Goal: Task Accomplishment & Management: Manage account settings

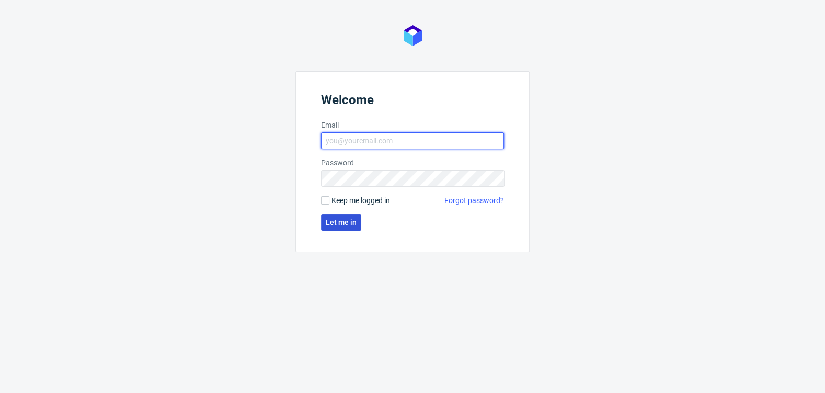
type input "[EMAIL_ADDRESS][DOMAIN_NAME]"
click at [341, 220] on span "Let me in" at bounding box center [341, 222] width 31 height 7
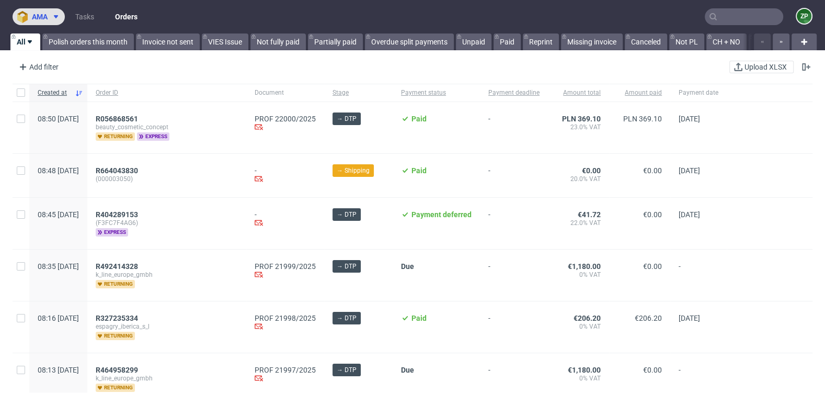
click at [55, 15] on icon at bounding box center [56, 17] width 8 height 8
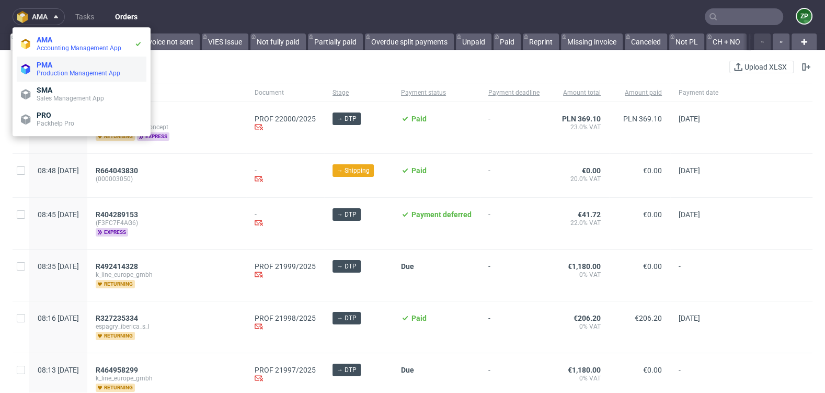
click at [55, 72] on span "Production Management App" at bounding box center [79, 73] width 84 height 7
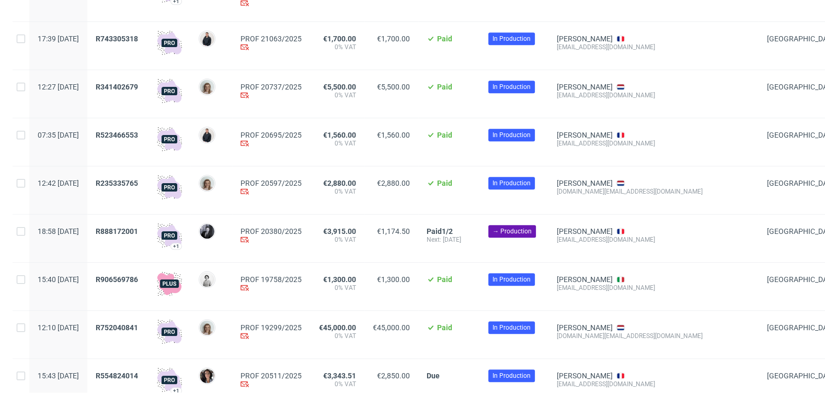
scroll to position [666, 0]
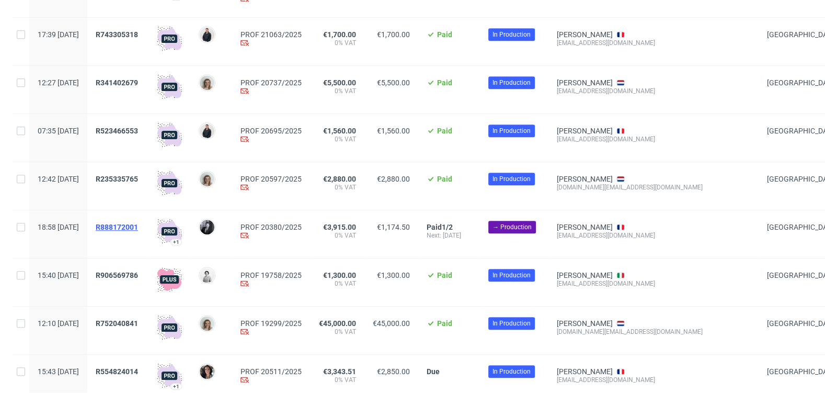
click at [138, 226] on span "R888172001" at bounding box center [117, 227] width 42 height 8
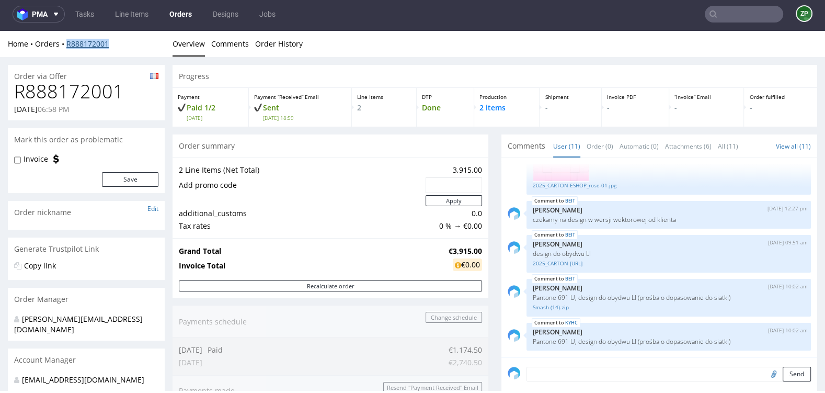
click at [85, 42] on link "R888172001" at bounding box center [87, 44] width 42 height 10
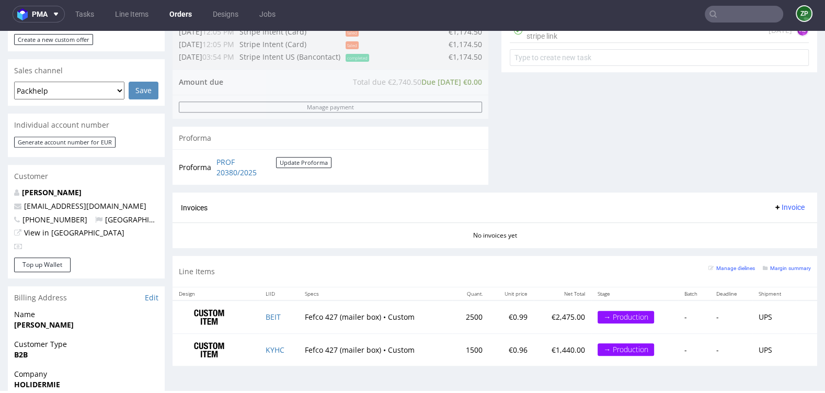
scroll to position [413, 0]
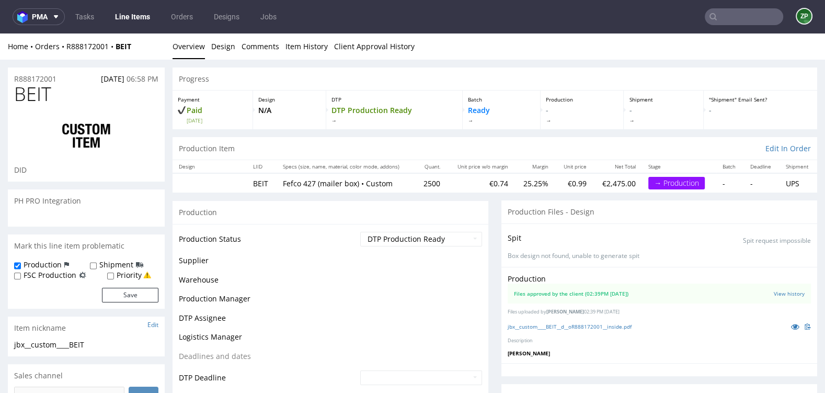
scroll to position [351, 0]
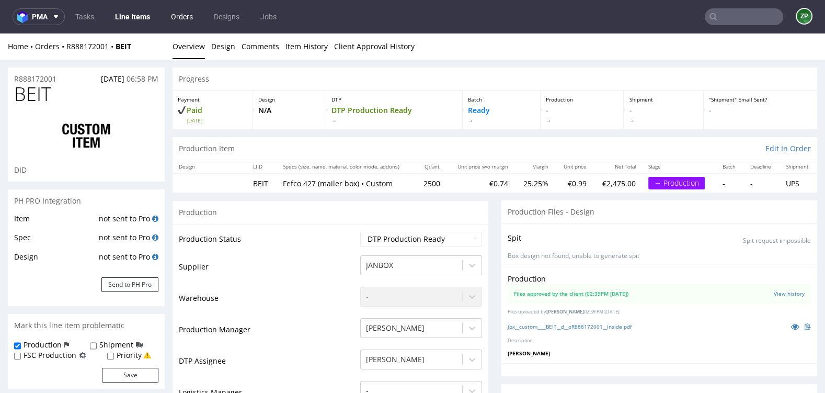
click at [185, 21] on link "Orders" at bounding box center [182, 16] width 35 height 17
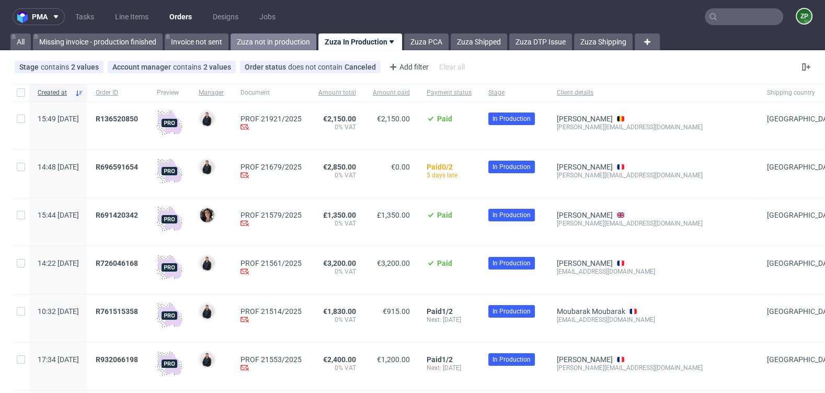
click at [282, 38] on link "Zuza not in production" at bounding box center [274, 41] width 86 height 17
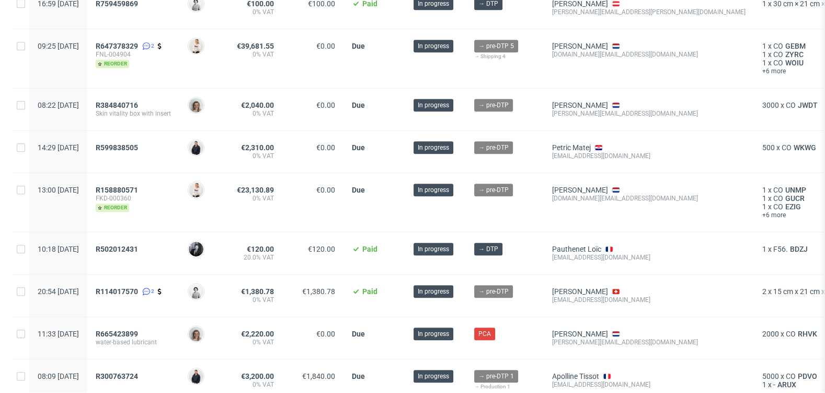
scroll to position [590, 0]
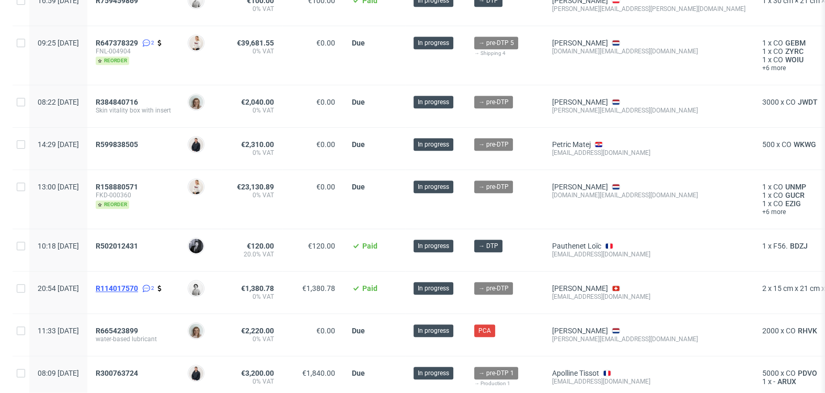
click at [138, 284] on span "R114017570" at bounding box center [117, 288] width 42 height 8
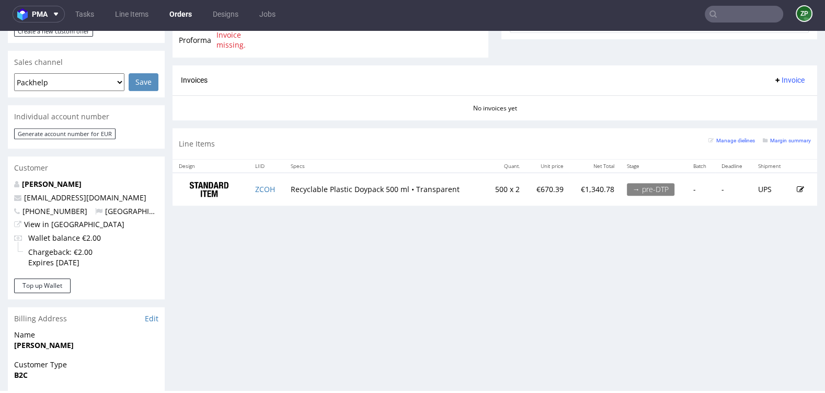
scroll to position [419, 0]
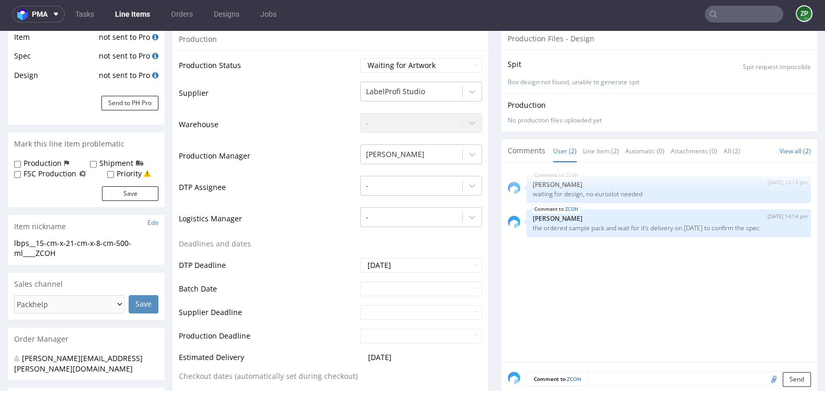
scroll to position [180, 0]
click at [416, 68] on select "Waiting for Artwork Waiting for Diecut Waiting for Mockup Waiting for DTP Waiti…" at bounding box center [421, 64] width 122 height 15
select select "dtp_waiting_for_check"
click at [360, 57] on select "Waiting for Artwork Waiting for Diecut Waiting for Mockup Waiting for DTP Waiti…" at bounding box center [421, 64] width 122 height 15
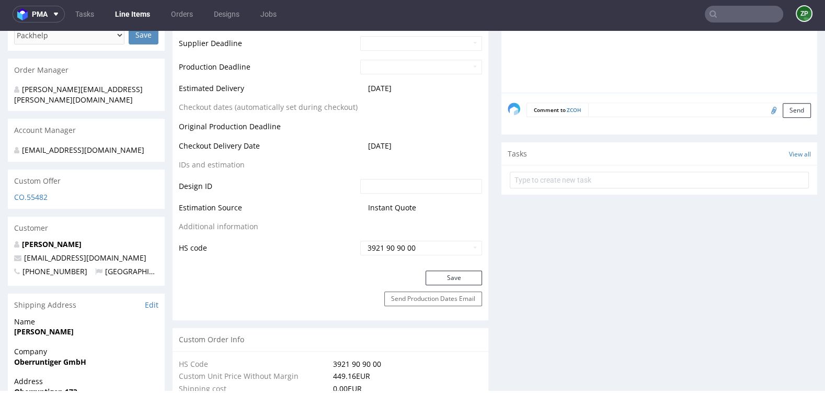
scroll to position [448, 0]
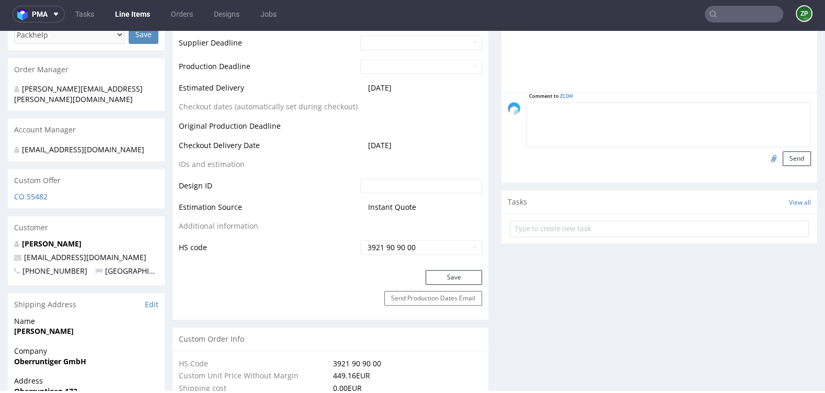
click at [612, 109] on textarea at bounding box center [669, 124] width 285 height 45
click at [765, 155] on input "file" at bounding box center [772, 158] width 15 height 14
type input "C:\fakepath\Grafikdatei Verpackung Form Reis.pdf"
click at [785, 156] on button "Send" at bounding box center [797, 158] width 28 height 15
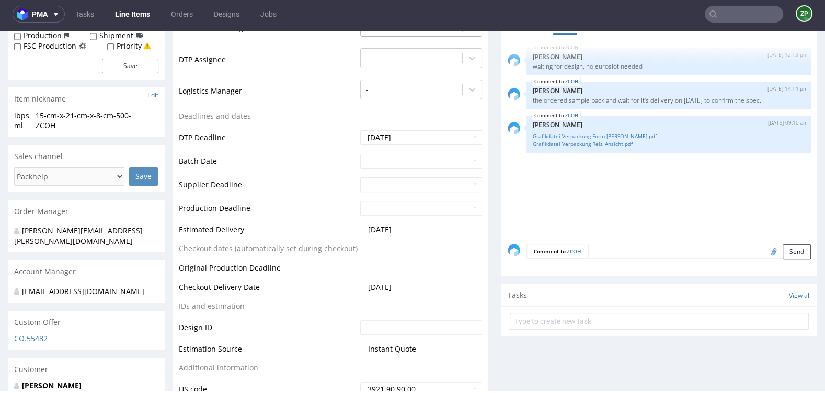
scroll to position [309, 0]
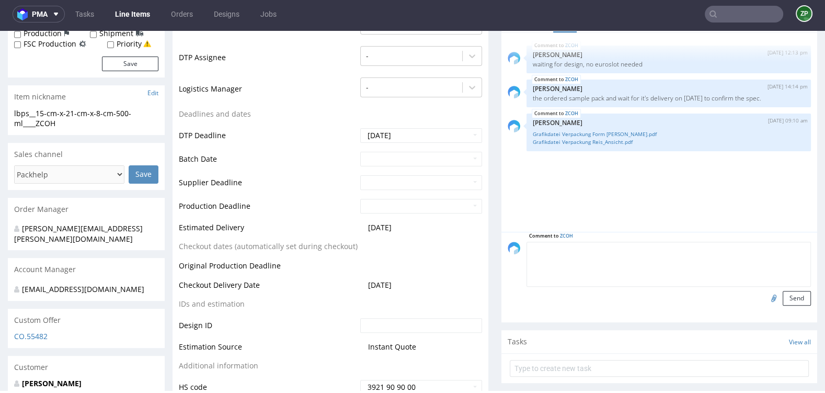
click at [611, 245] on textarea at bounding box center [669, 264] width 285 height 45
click at [535, 247] on textarea "od grafika:" at bounding box center [669, 264] width 285 height 45
paste textarea "Nie ma otworu euro (euro hole). W załączeniu przesyłam pliki do druku. Pierwszy…"
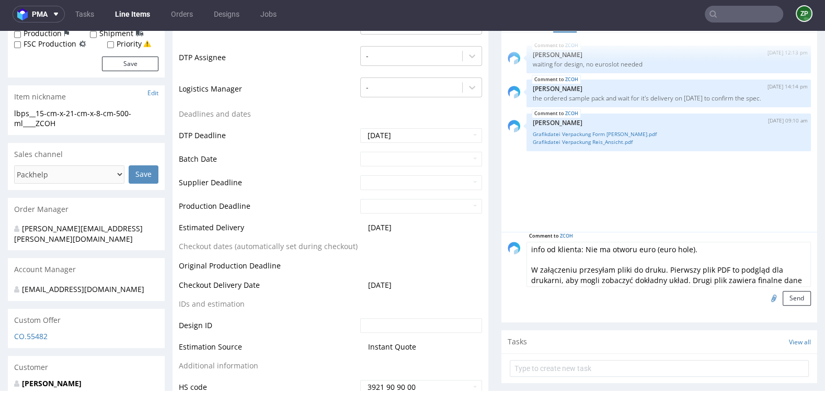
scroll to position [70, 0]
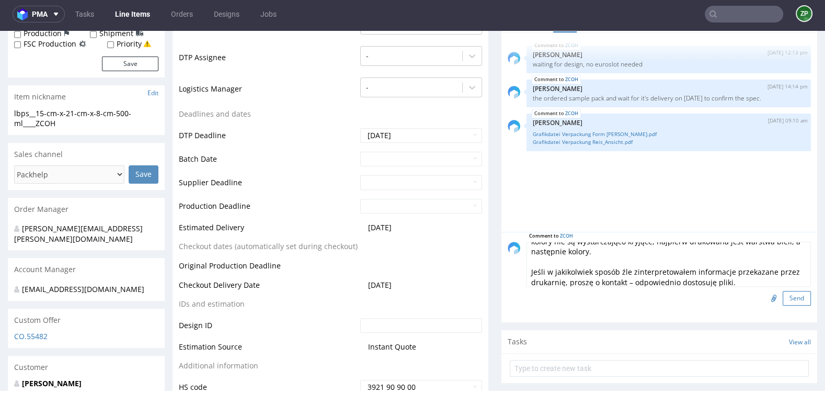
type textarea "info od klienta: Nie ma otworu euro (euro hole). W załączeniu przesyłam pliki d…"
click at [787, 295] on button "Send" at bounding box center [797, 298] width 28 height 15
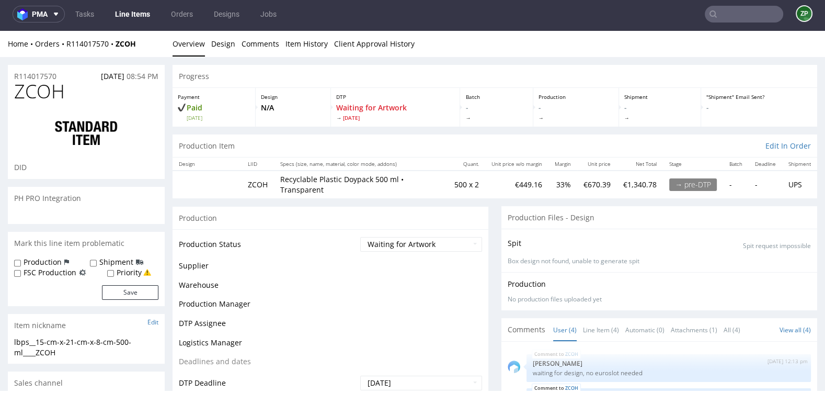
scroll to position [7, 0]
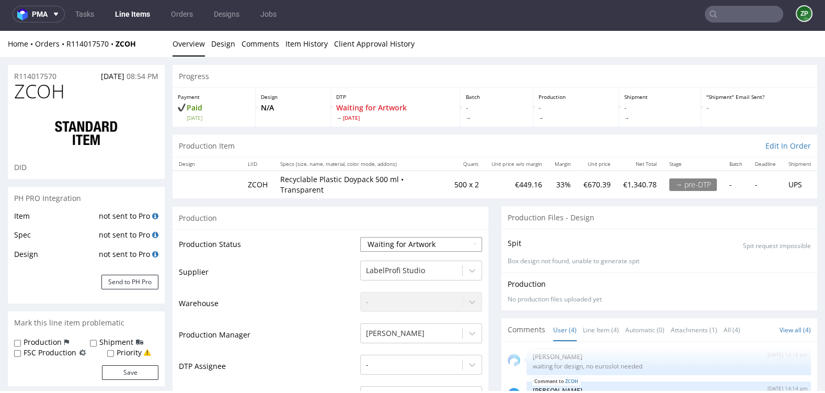
click at [394, 240] on select "Waiting for Artwork Waiting for Diecut Waiting for Mockup Waiting for DTP Waiti…" at bounding box center [421, 244] width 122 height 15
select select "dtp_waiting_for_check"
click at [360, 237] on select "Waiting for Artwork Waiting for Diecut Waiting for Mockup Waiting for DTP Waiti…" at bounding box center [421, 244] width 122 height 15
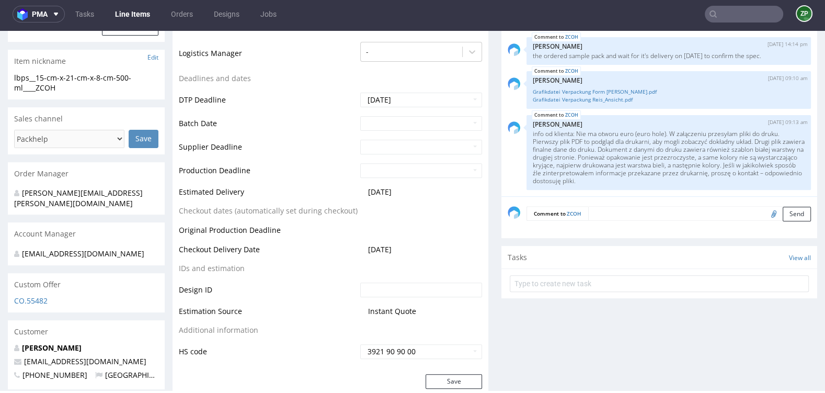
scroll to position [368, 0]
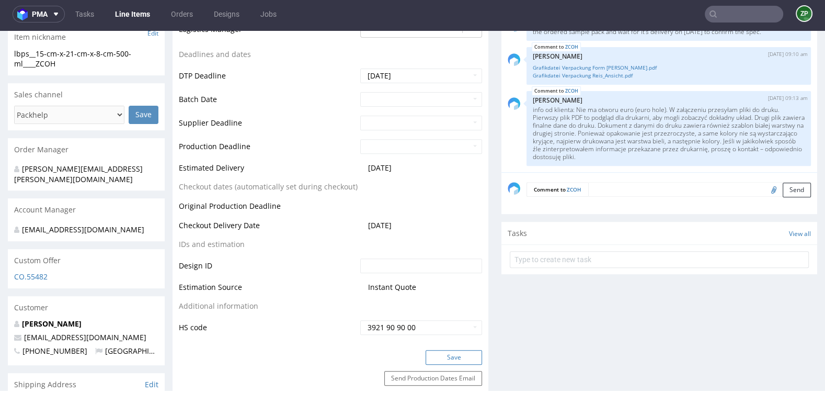
click at [428, 351] on button "Save" at bounding box center [454, 357] width 56 height 15
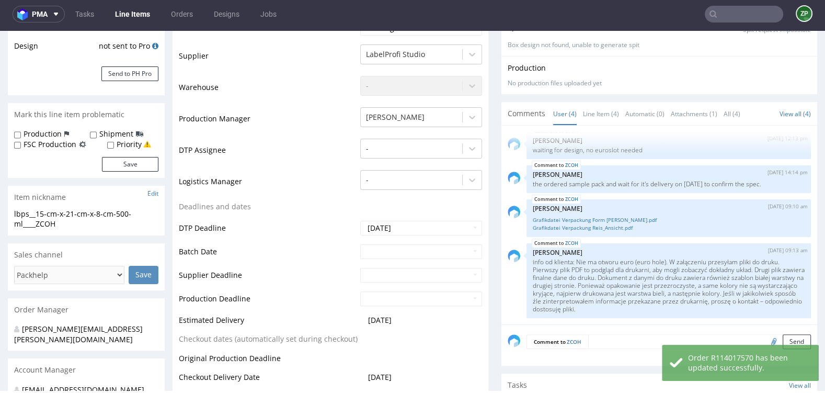
scroll to position [0, 0]
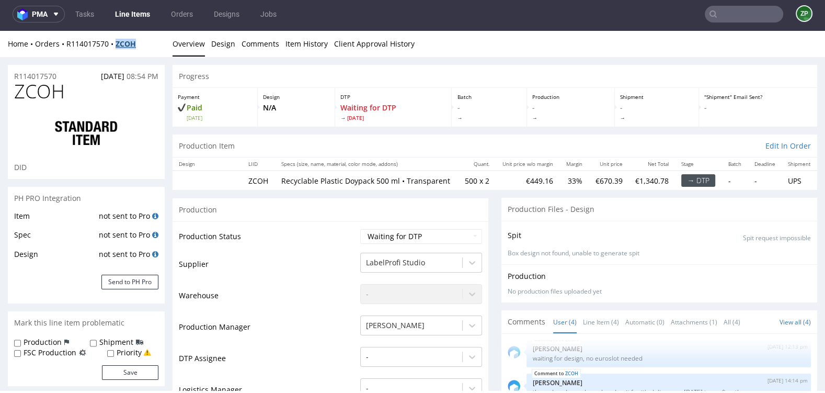
copy strong "ZCOH"
click at [131, 24] on nav "pma Tasks Line Items Orders Designs Jobs ZP" at bounding box center [412, 13] width 825 height 33
click at [190, 11] on link "Orders" at bounding box center [182, 14] width 35 height 17
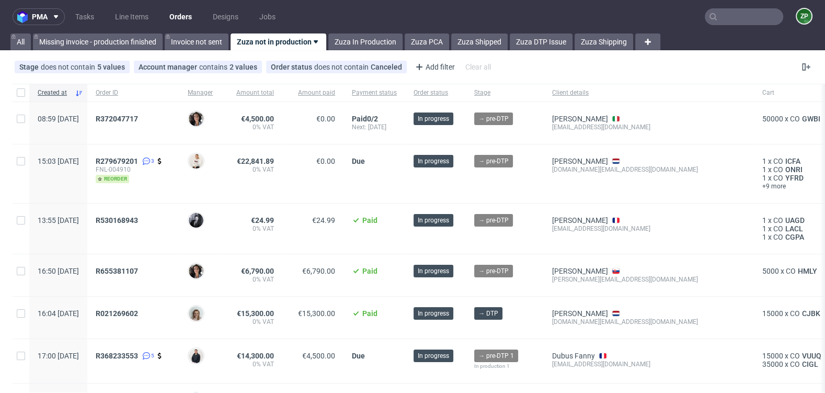
click at [177, 13] on link "Orders" at bounding box center [180, 16] width 35 height 17
click at [472, 44] on link "Zuza Shipped" at bounding box center [479, 41] width 56 height 17
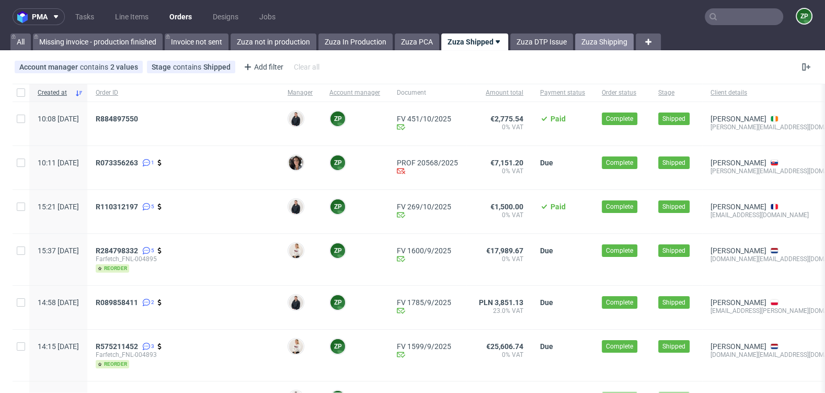
click at [621, 44] on link "Zuza Shipping" at bounding box center [604, 41] width 59 height 17
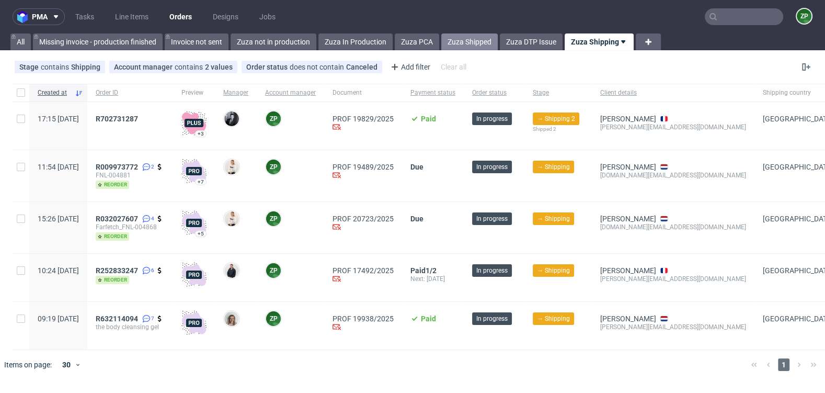
click at [469, 41] on link "Zuza Shipped" at bounding box center [469, 41] width 56 height 17
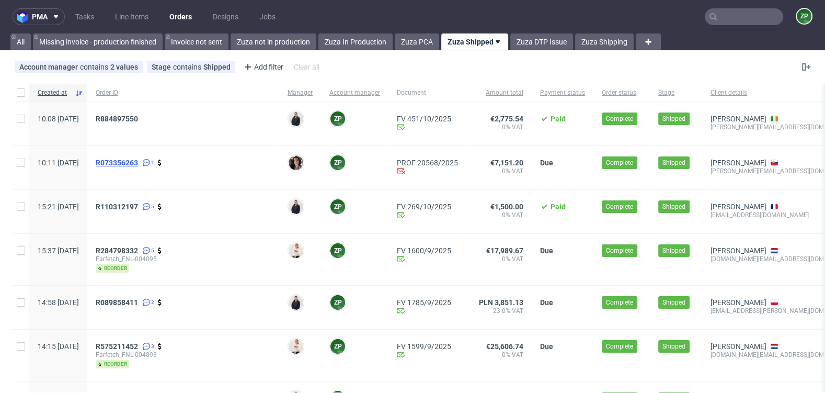
click at [138, 163] on span "R073356263" at bounding box center [117, 162] width 42 height 8
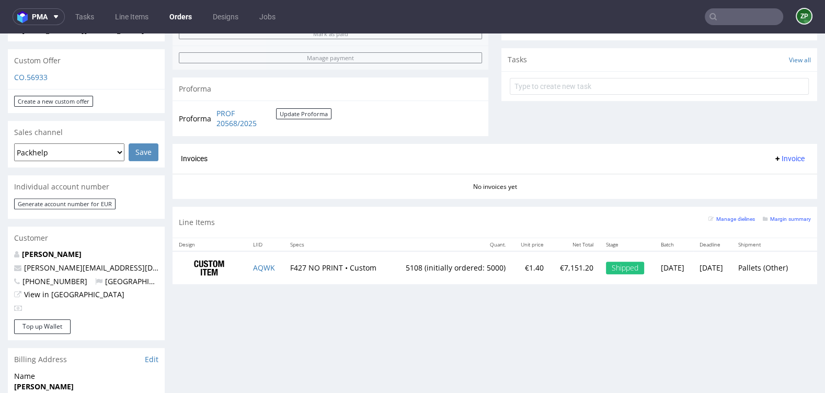
scroll to position [389, 0]
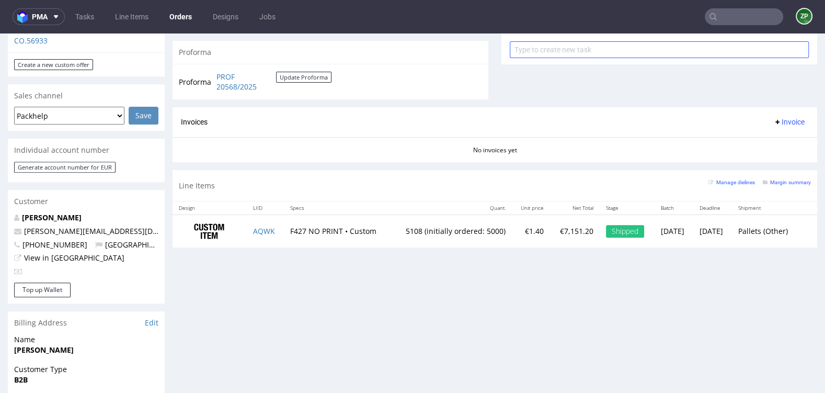
click at [535, 56] on form at bounding box center [659, 49] width 299 height 25
click at [519, 46] on input "text" at bounding box center [659, 49] width 299 height 17
type input "invoice"
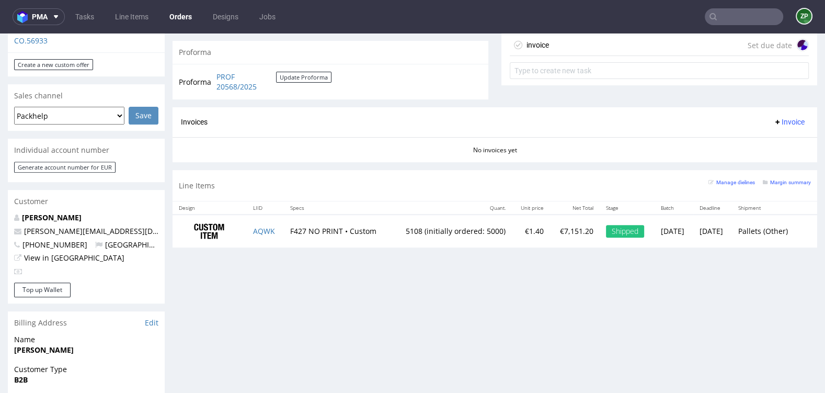
click at [558, 53] on div "invoice Set due date" at bounding box center [659, 45] width 299 height 21
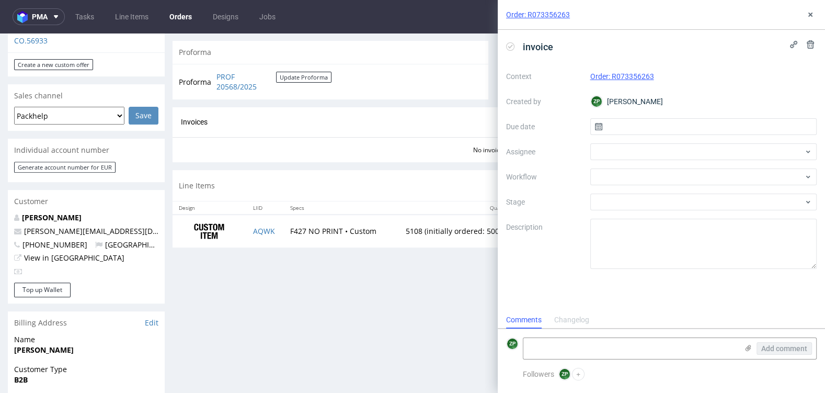
scroll to position [8, 0]
click at [644, 124] on input "text" at bounding box center [703, 126] width 227 height 17
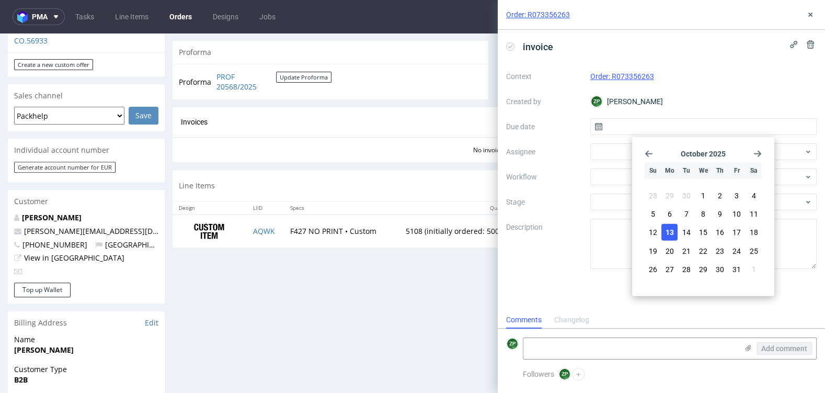
click at [671, 237] on span "13" at bounding box center [670, 232] width 8 height 10
type input "13/10/2025"
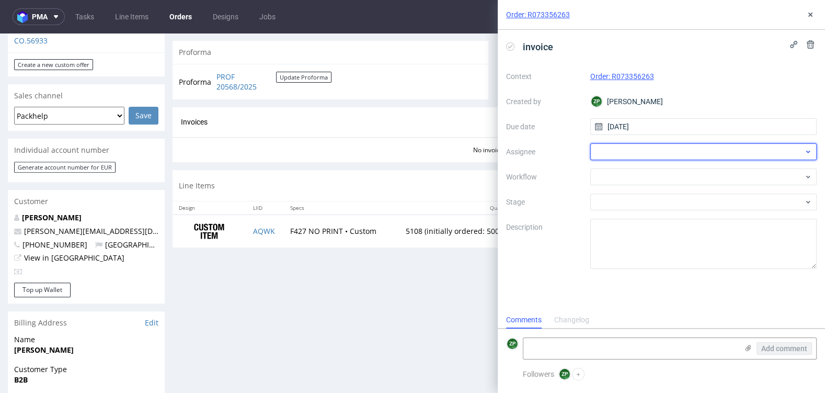
click at [627, 144] on div at bounding box center [703, 151] width 227 height 17
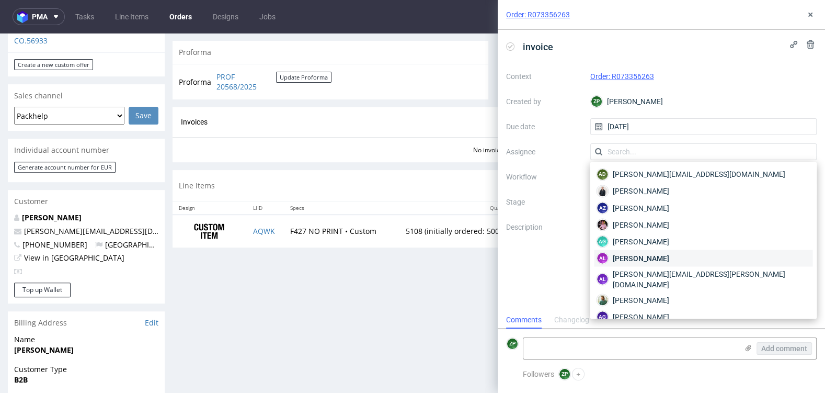
click at [618, 253] on span "Aleksandra Łętowska" at bounding box center [641, 258] width 56 height 10
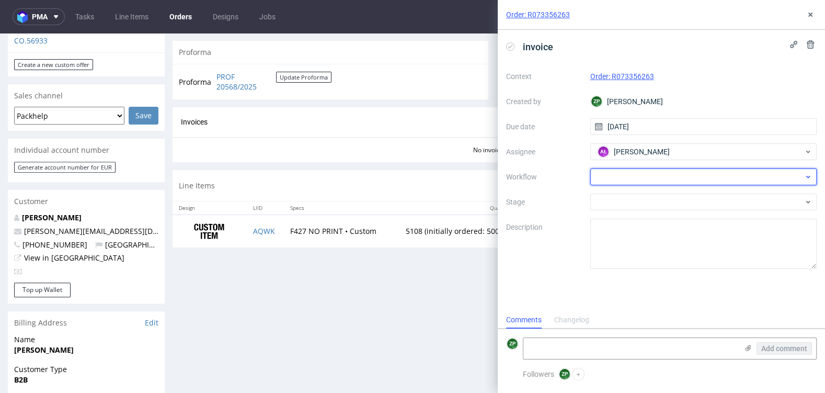
click at [603, 177] on div at bounding box center [703, 176] width 227 height 17
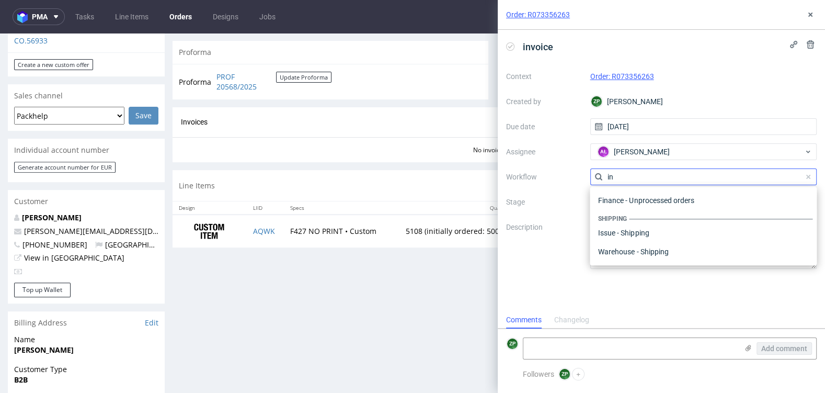
scroll to position [390, 0]
type input "i"
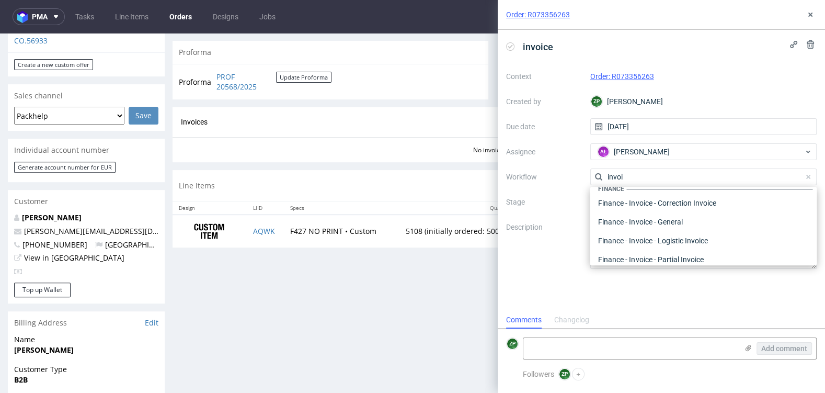
type input "invoi"
click at [648, 226] on div "Finance - Invoice - General" at bounding box center [703, 221] width 219 height 19
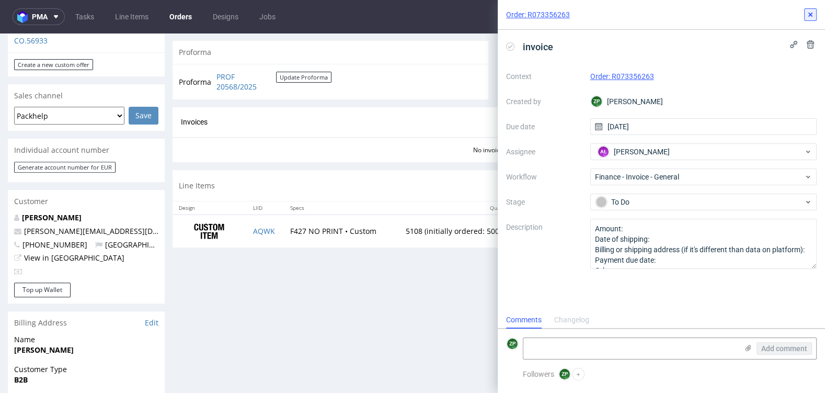
click at [808, 9] on button at bounding box center [810, 14] width 13 height 13
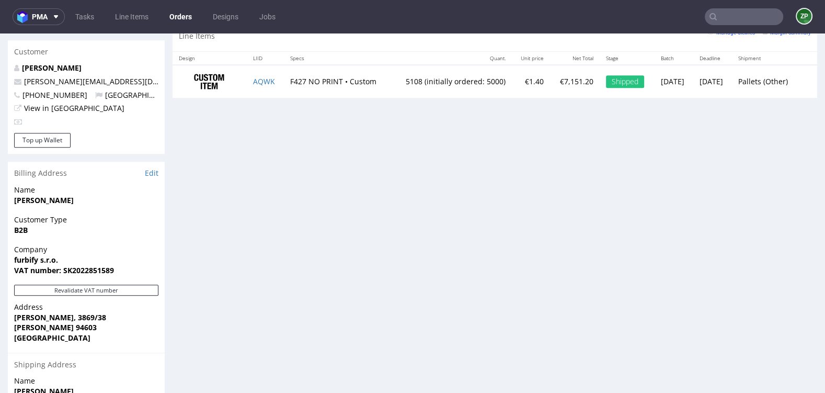
scroll to position [513, 0]
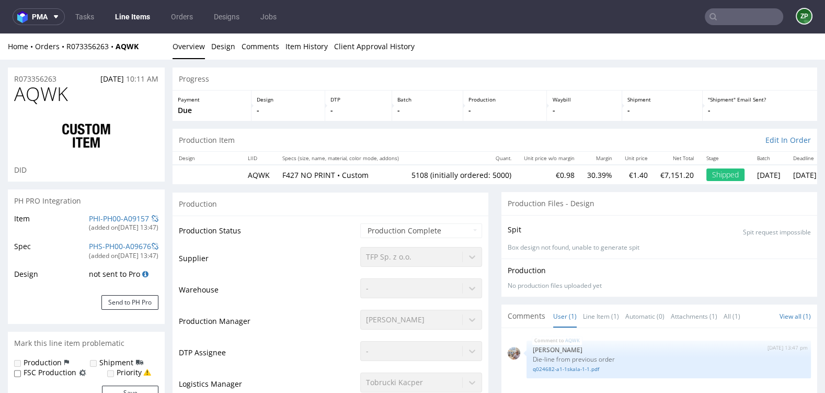
select select "in_progress"
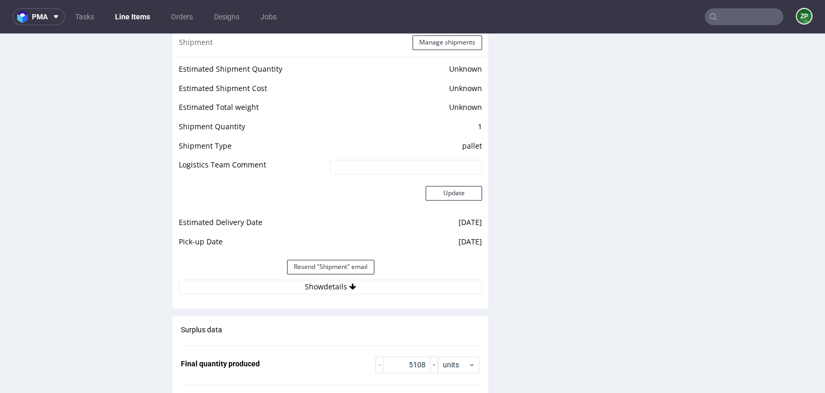
scroll to position [1448, 0]
click at [319, 294] on div "Estimated Shipment Quantity Unknown Estimated Shipment Cost Unknown Estimated T…" at bounding box center [331, 177] width 316 height 244
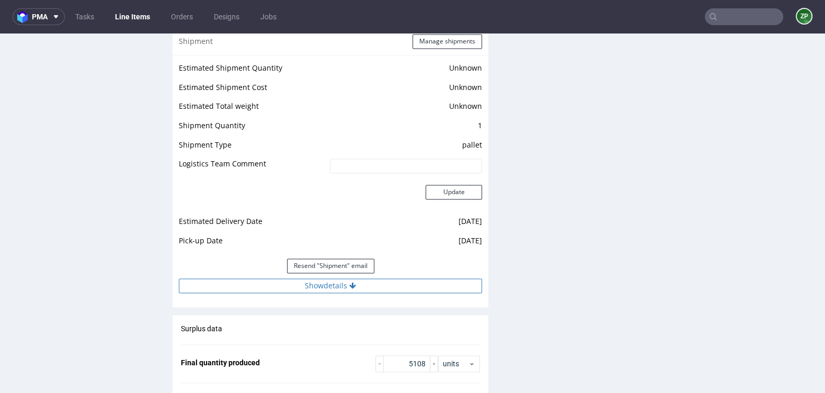
click at [319, 285] on button "Show details" at bounding box center [330, 285] width 303 height 15
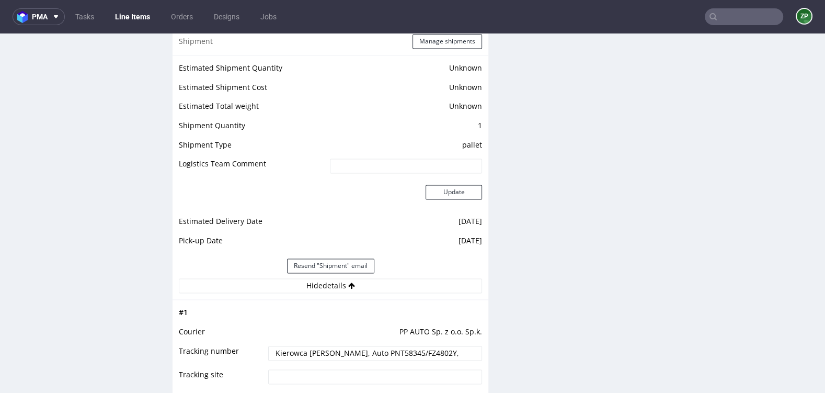
click at [324, 354] on input "Kierowca Marek Bock, Auto PNT58345/FZ4802Y," at bounding box center [375, 353] width 214 height 15
click at [186, 13] on link "Orders" at bounding box center [182, 16] width 35 height 17
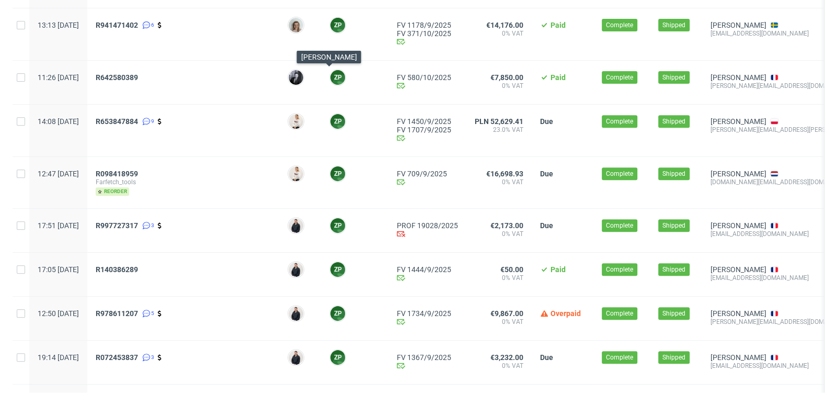
scroll to position [464, 0]
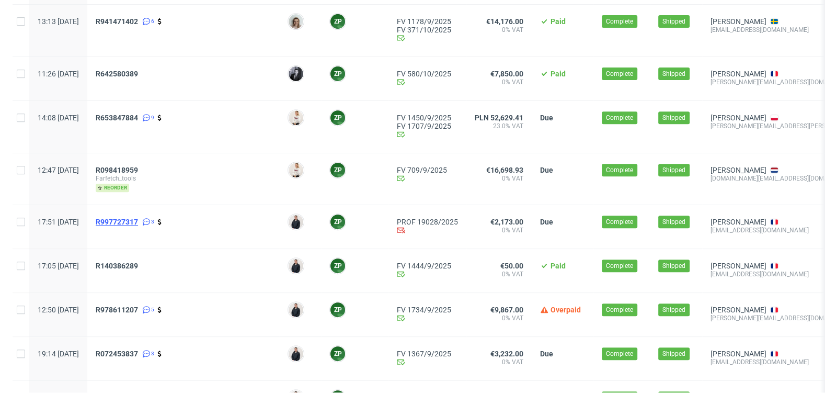
click at [138, 220] on span "R997727317" at bounding box center [117, 222] width 42 height 8
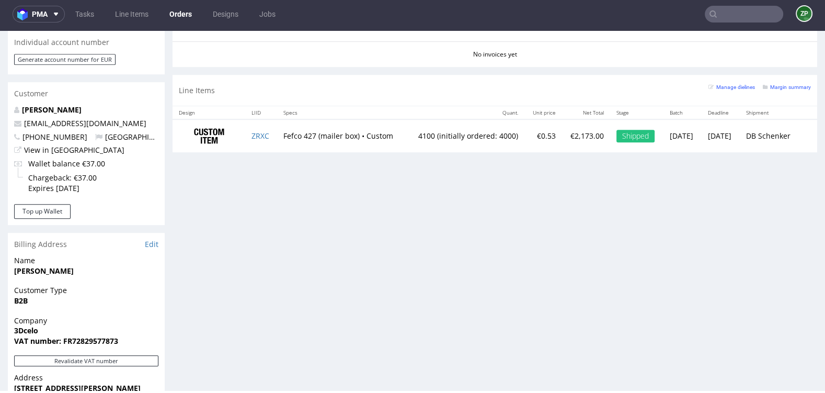
scroll to position [497, 0]
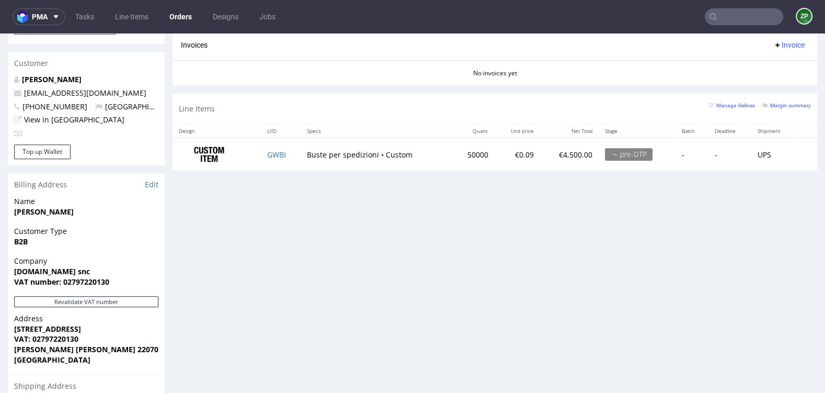
scroll to position [674, 0]
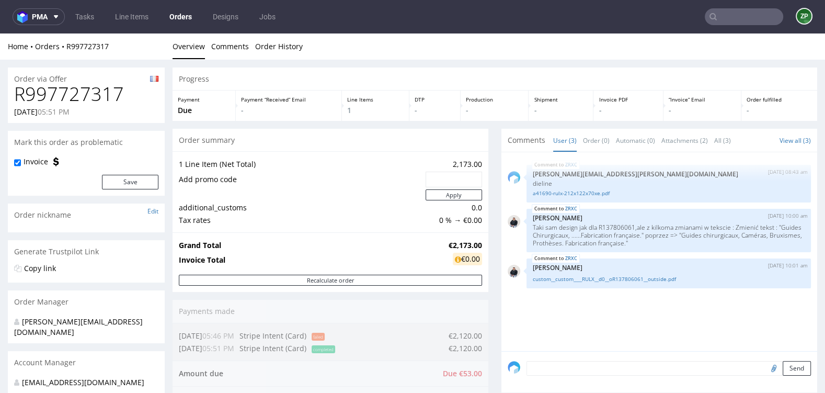
click at [176, 18] on link "Orders" at bounding box center [180, 16] width 35 height 17
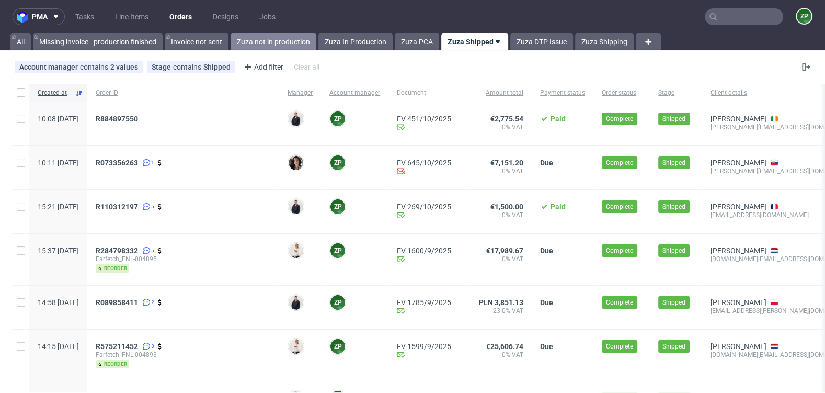
click at [287, 43] on link "Zuza not in production" at bounding box center [274, 41] width 86 height 17
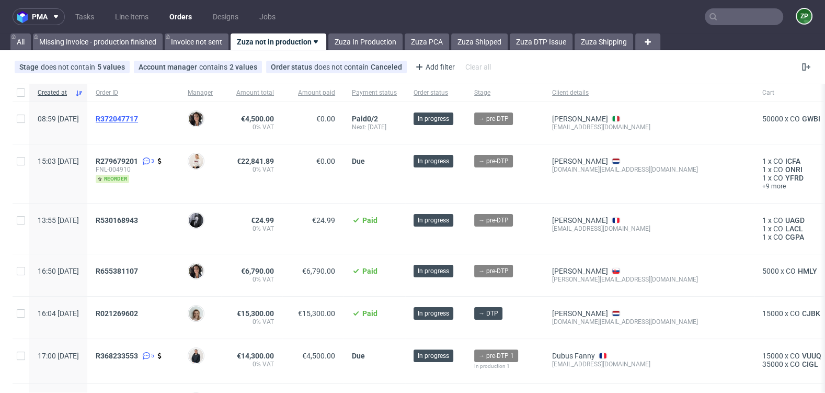
click at [138, 120] on span "R372047717" at bounding box center [117, 119] width 42 height 8
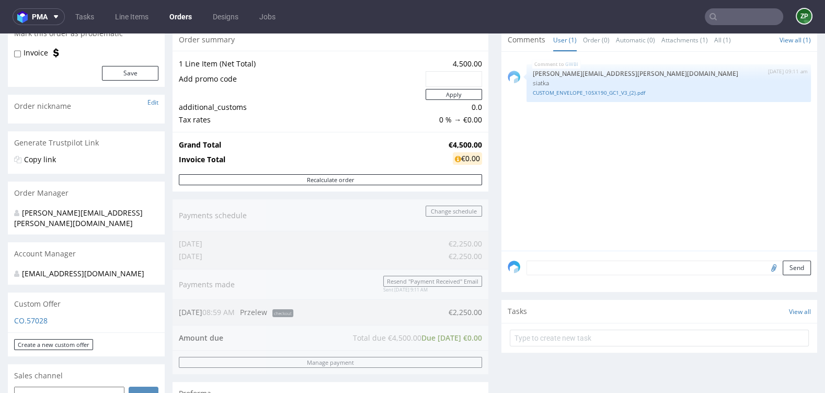
scroll to position [110, 0]
click at [624, 89] on link "CUSTOM_ENVELOPE_105X190_GC1_V3_(2).pdf" at bounding box center [669, 91] width 272 height 8
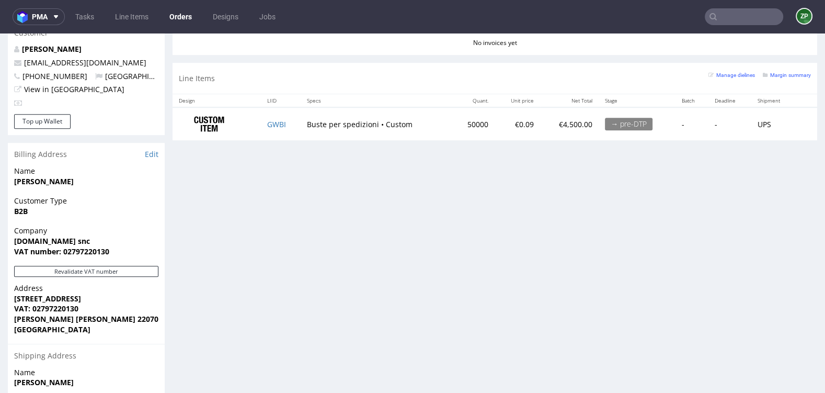
scroll to position [379, 0]
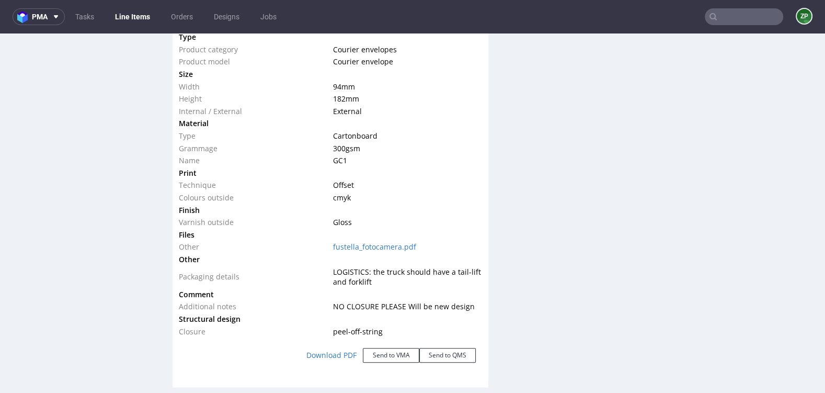
scroll to position [1020, 0]
click at [376, 246] on link "fustella_fotocamera.pdf" at bounding box center [374, 248] width 83 height 10
click at [186, 27] on nav "pma Tasks Line Items Orders Designs Jobs ZP" at bounding box center [412, 16] width 825 height 33
click at [183, 14] on link "Orders" at bounding box center [182, 16] width 35 height 17
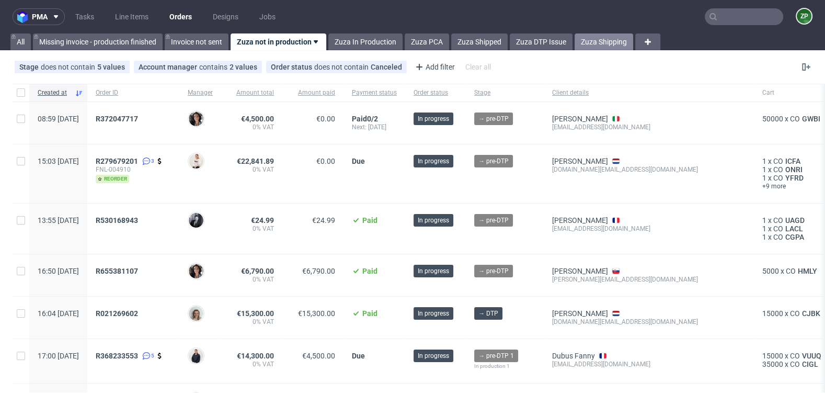
click at [603, 43] on link "Zuza Shipping" at bounding box center [604, 41] width 59 height 17
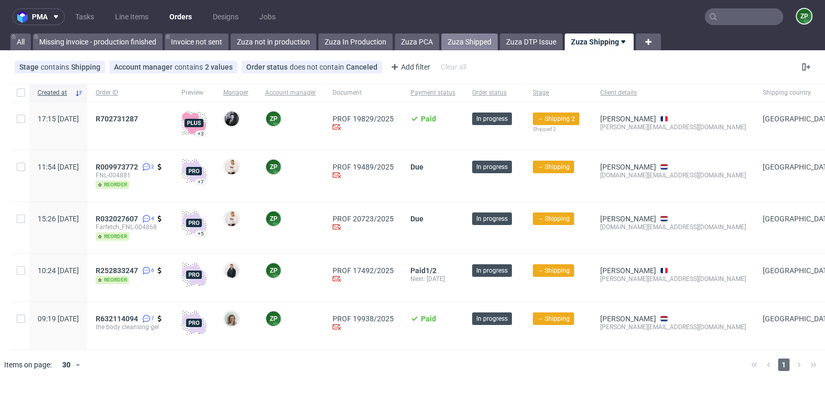
click at [474, 43] on link "Zuza Shipped" at bounding box center [469, 41] width 56 height 17
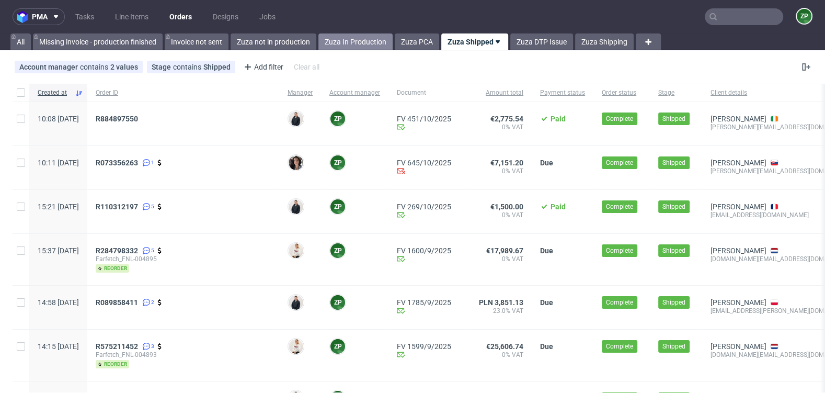
click at [360, 41] on link "Zuza In Production" at bounding box center [356, 41] width 74 height 17
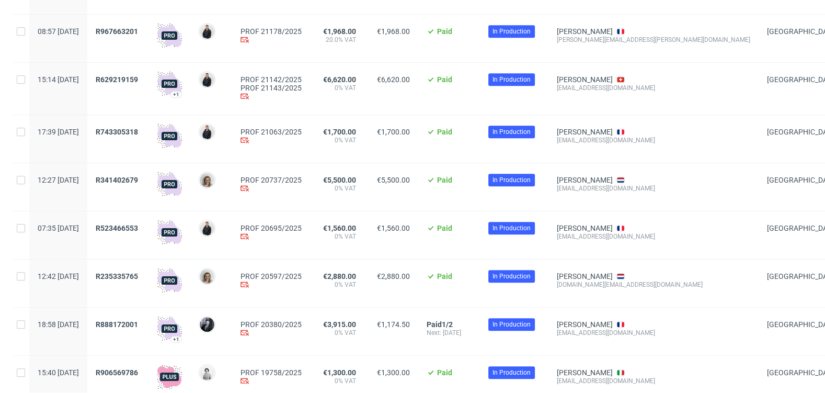
scroll to position [809, 0]
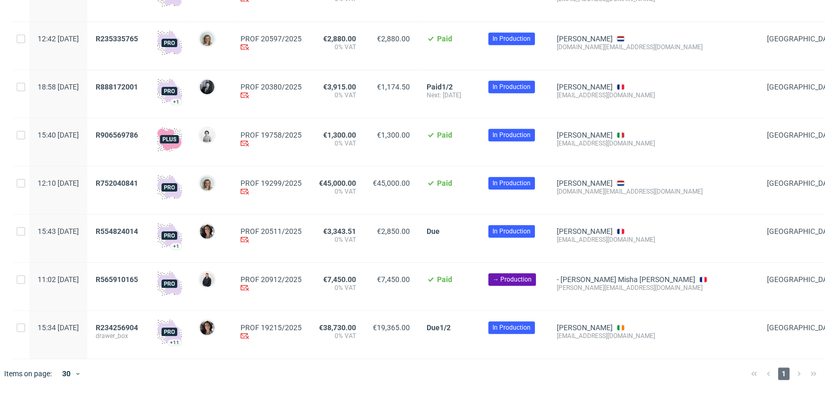
click at [149, 127] on div "R906569786" at bounding box center [117, 142] width 61 height 48
click at [138, 135] on span "R906569786" at bounding box center [117, 135] width 42 height 8
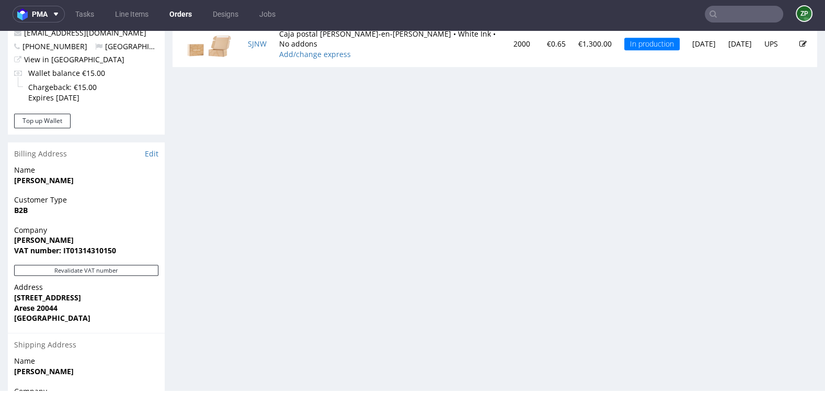
scroll to position [607, 0]
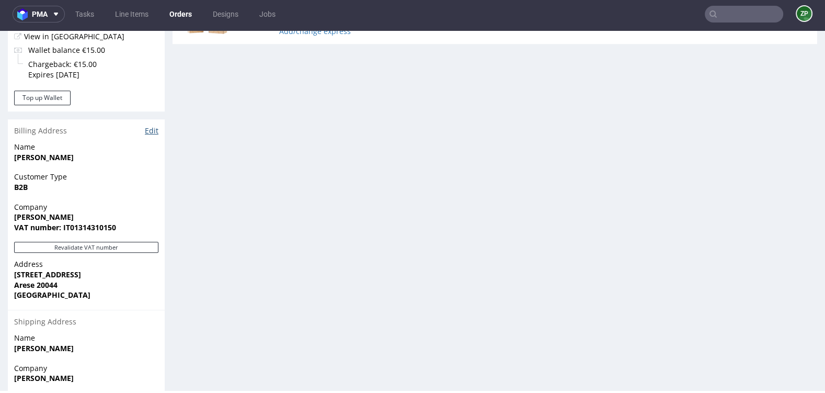
click at [154, 126] on link "Edit" at bounding box center [152, 131] width 14 height 10
click at [188, 13] on link "Orders" at bounding box center [180, 14] width 35 height 17
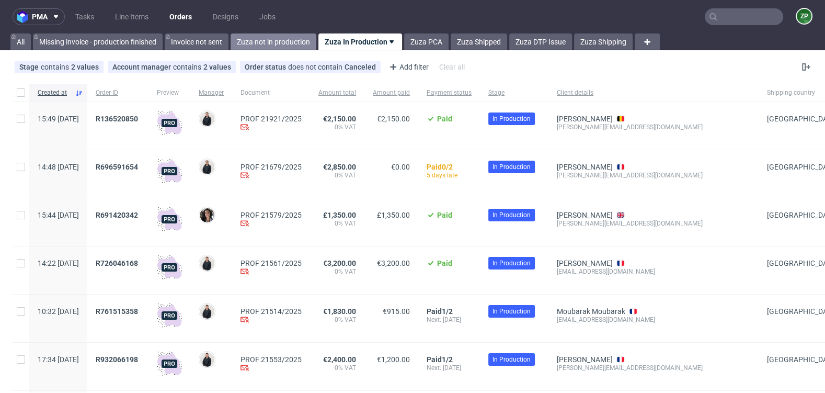
click at [252, 35] on link "Zuza not in production" at bounding box center [274, 41] width 86 height 17
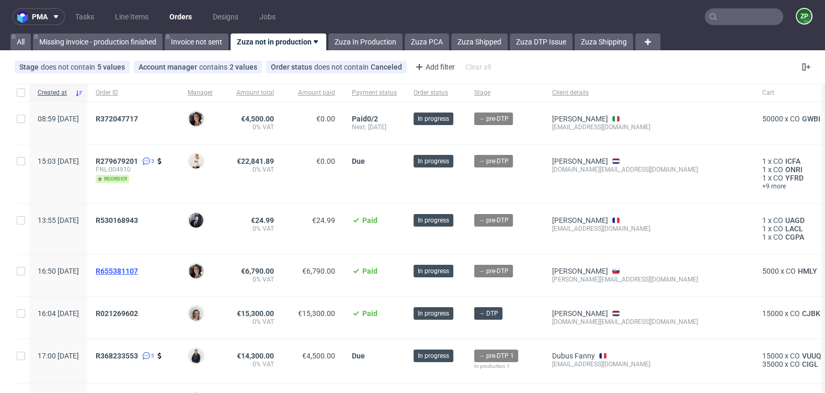
click at [138, 268] on span "R655381107" at bounding box center [117, 271] width 42 height 8
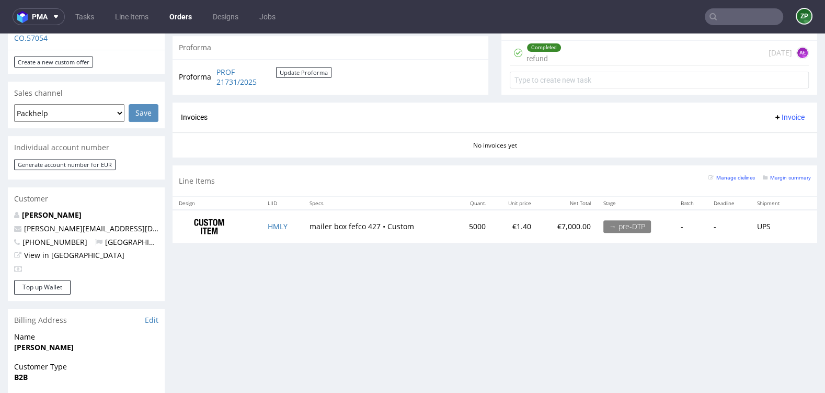
scroll to position [393, 0]
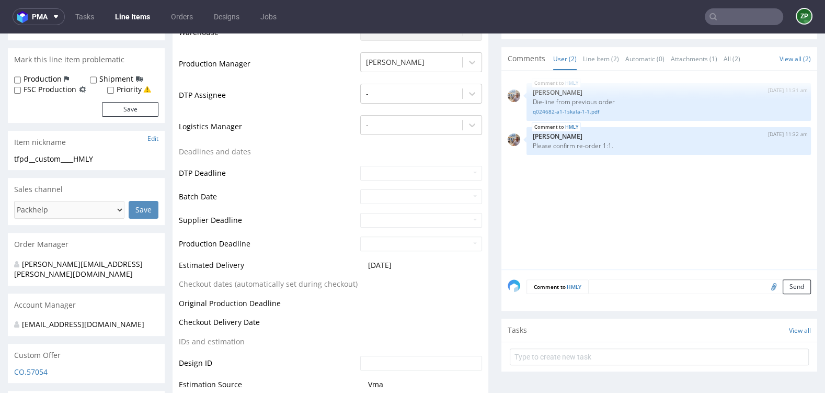
scroll to position [287, 0]
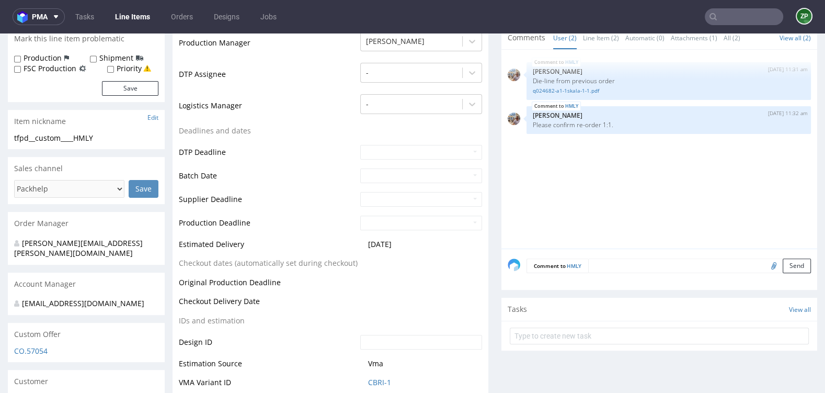
click at [593, 264] on textarea at bounding box center [699, 265] width 223 height 15
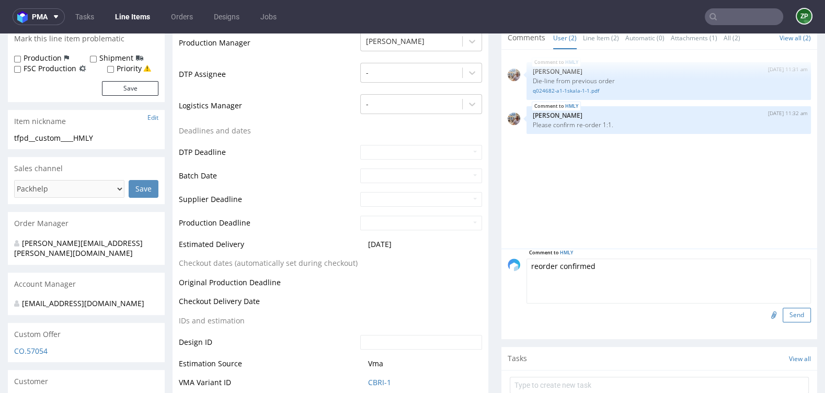
type textarea "reorder confirmed"
click at [784, 314] on button "Send" at bounding box center [797, 315] width 28 height 15
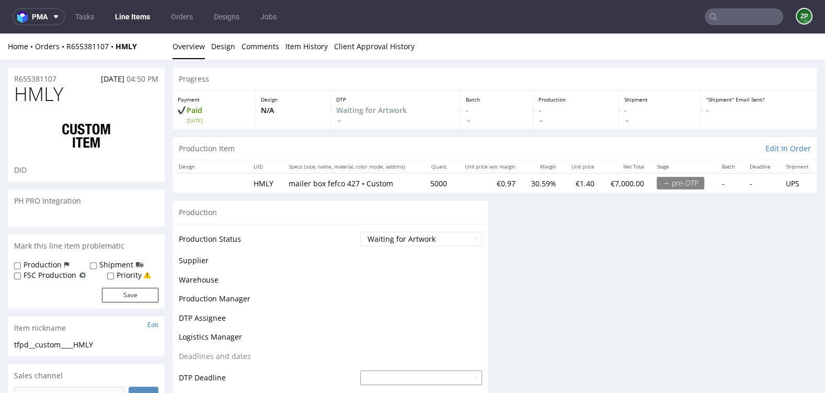
scroll to position [0, 0]
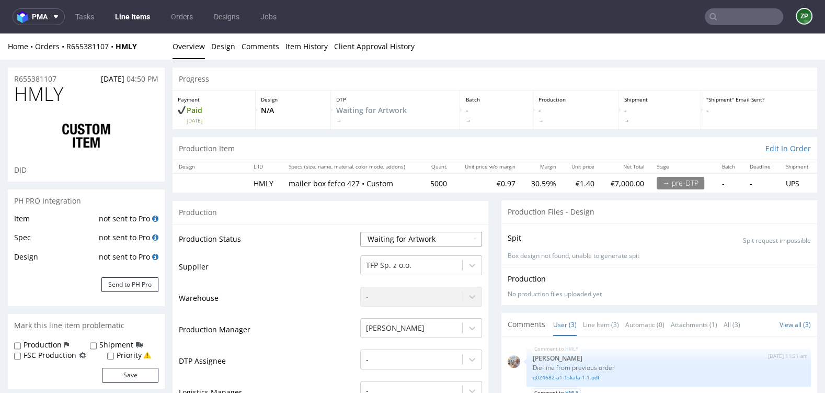
click at [383, 239] on select "Waiting for Artwork Waiting for Diecut Waiting for Mockup Waiting for DTP Waiti…" at bounding box center [421, 239] width 122 height 15
select select "dtp_waiting_for_check"
click at [360, 232] on select "Waiting for Artwork Waiting for Diecut Waiting for Mockup Waiting for DTP Waiti…" at bounding box center [421, 239] width 122 height 15
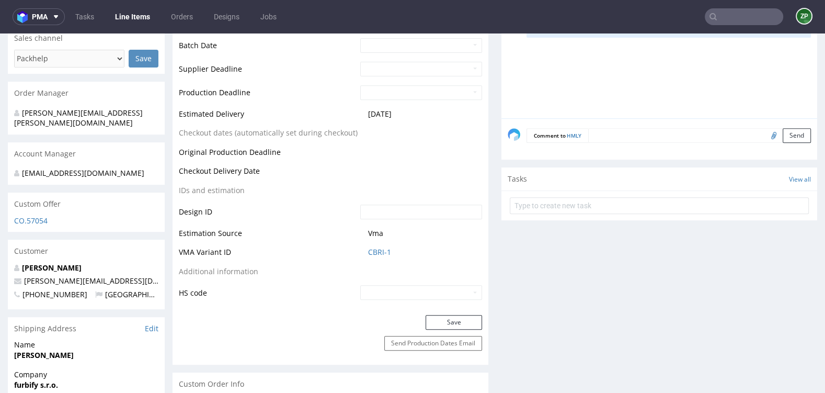
scroll to position [447, 0]
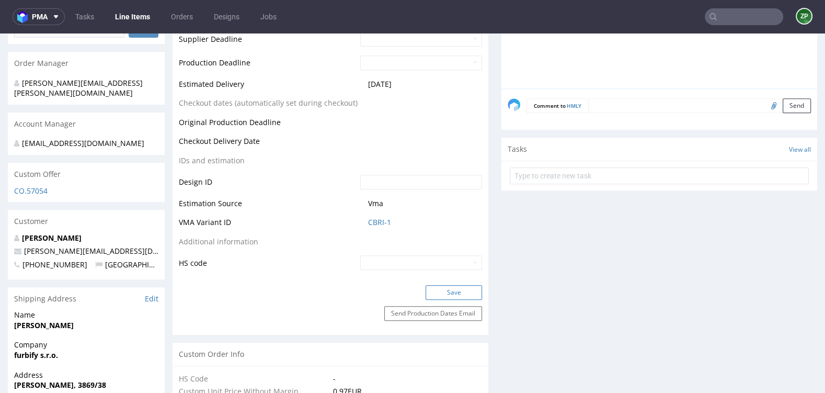
click at [431, 293] on button "Save" at bounding box center [454, 292] width 56 height 15
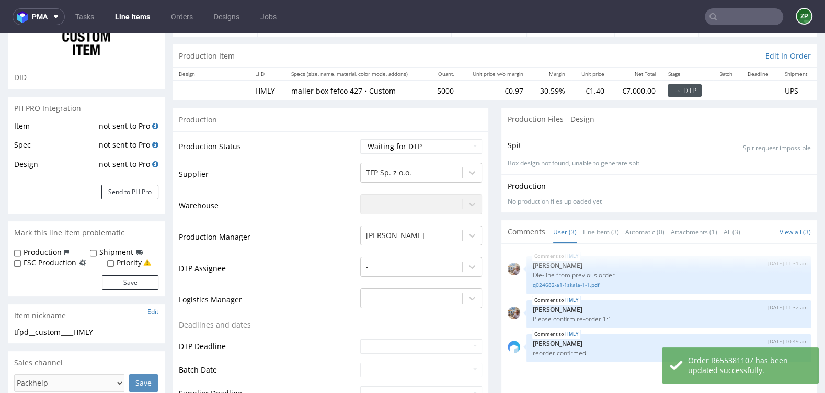
scroll to position [0, 0]
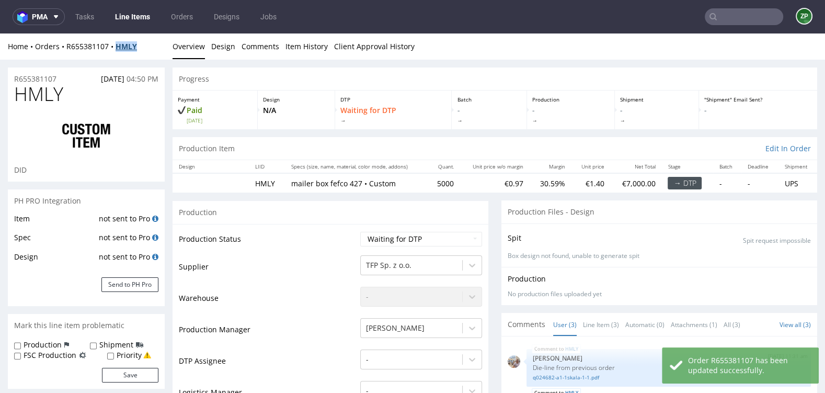
copy strong "HMLY"
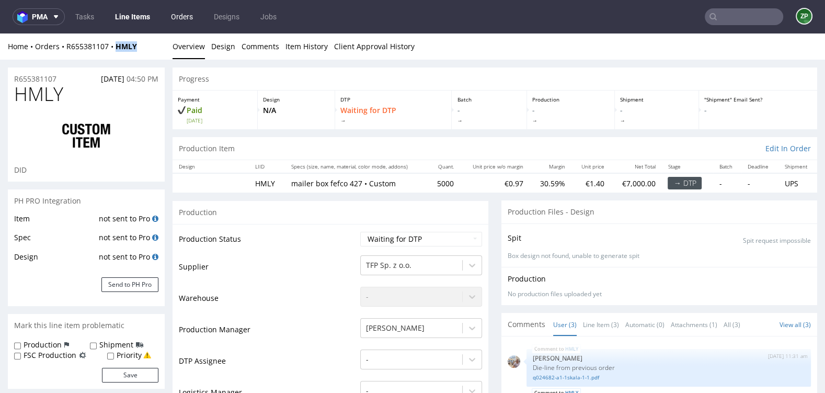
click at [176, 17] on link "Orders" at bounding box center [182, 16] width 35 height 17
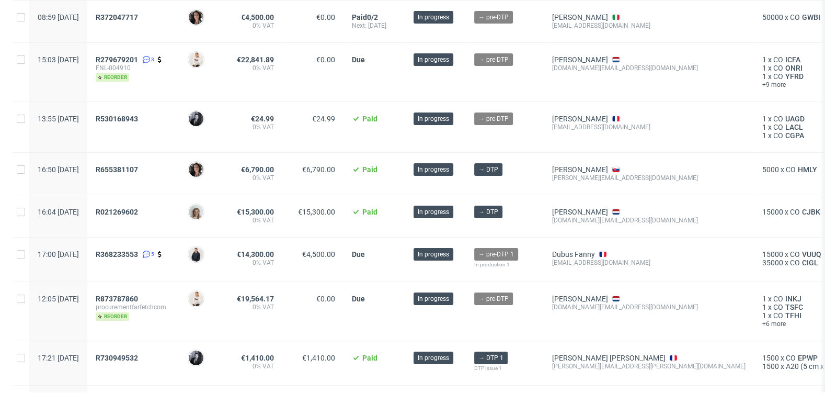
scroll to position [103, 0]
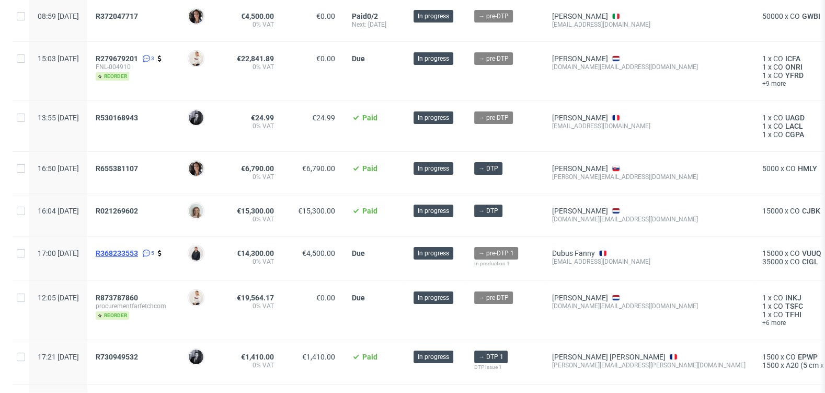
click at [138, 249] on span "R368233553" at bounding box center [117, 253] width 42 height 8
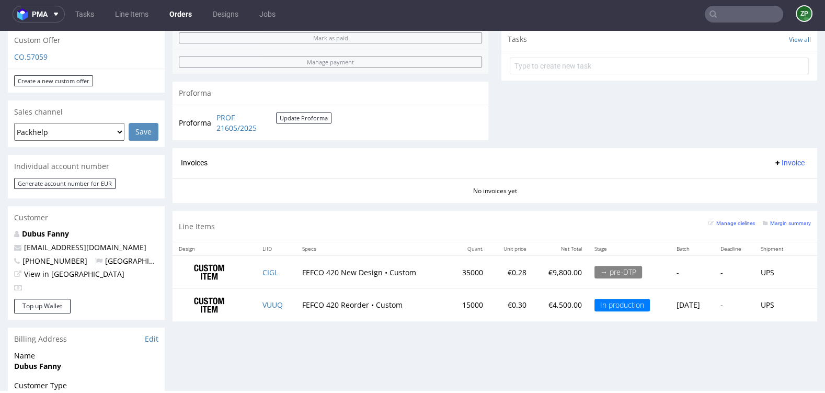
scroll to position [372, 0]
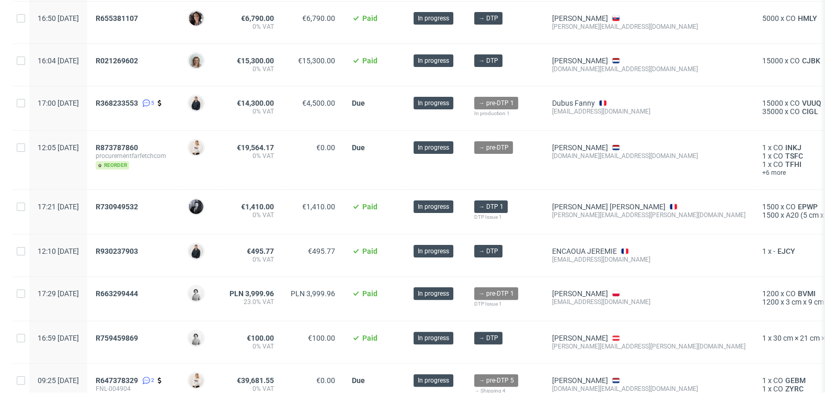
scroll to position [255, 0]
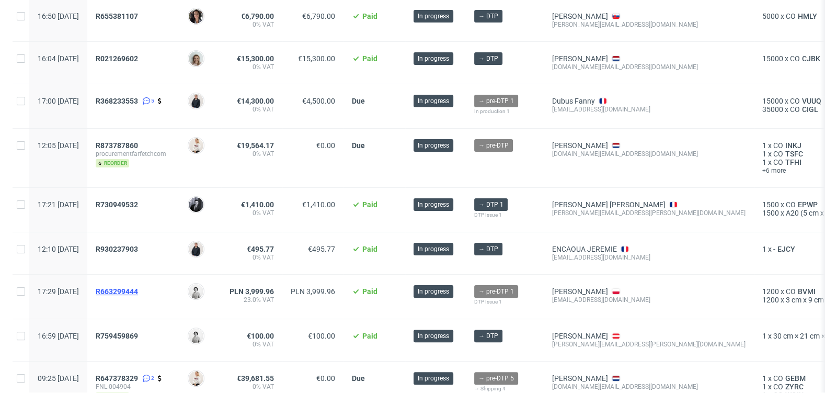
click at [138, 290] on span "R663299444" at bounding box center [117, 291] width 42 height 8
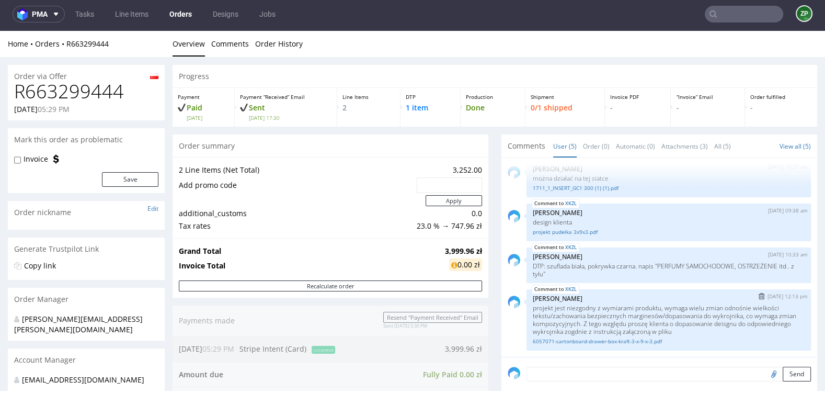
scroll to position [52, 0]
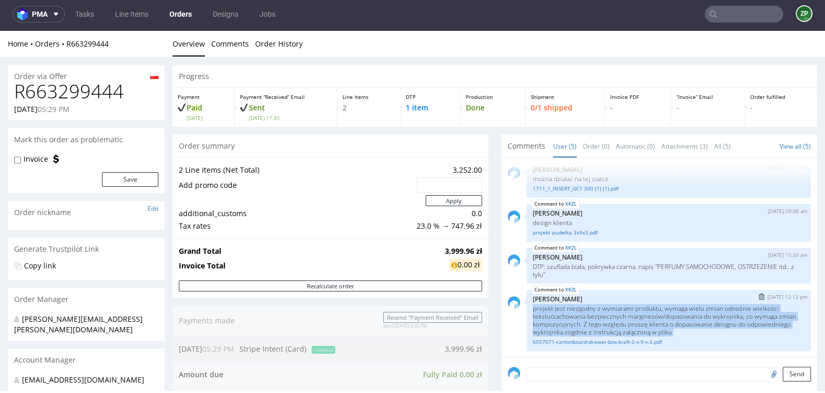
drag, startPoint x: 529, startPoint y: 306, endPoint x: 712, endPoint y: 335, distance: 184.9
click at [712, 335] on div "XKZL 10th Oct 25 | 12:13 pm Elżbieta Jelińska projekt jest niezgodny z wymiaram…" at bounding box center [669, 320] width 285 height 61
copy p "projekt jest niezgodny z wymiarami produktu, wymaga wielu zmian odnośnie wielko…"
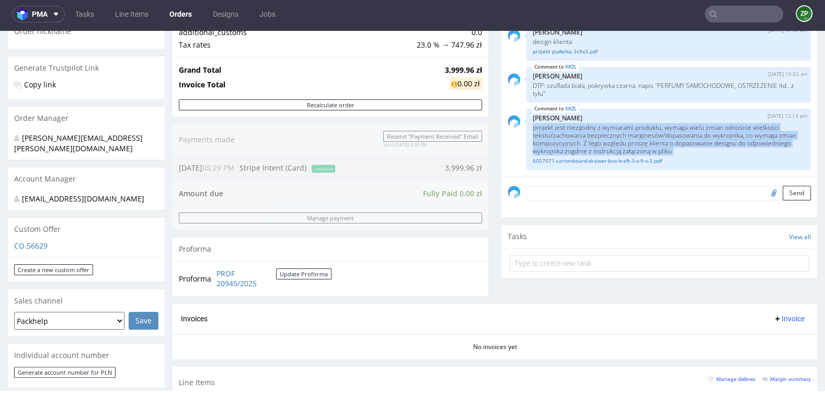
scroll to position [432, 0]
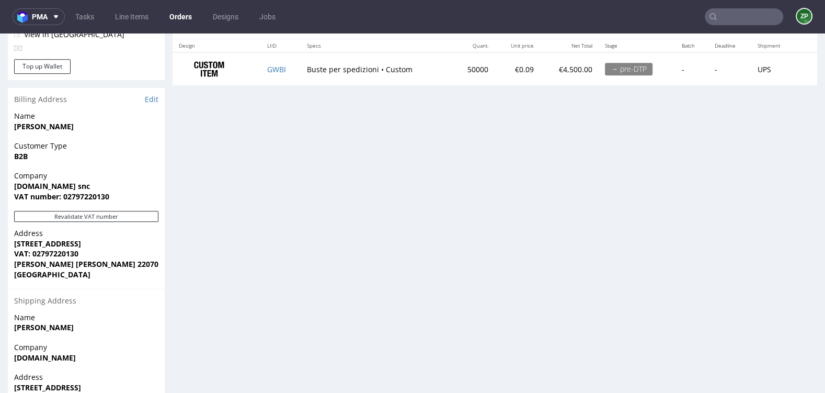
scroll to position [311, 0]
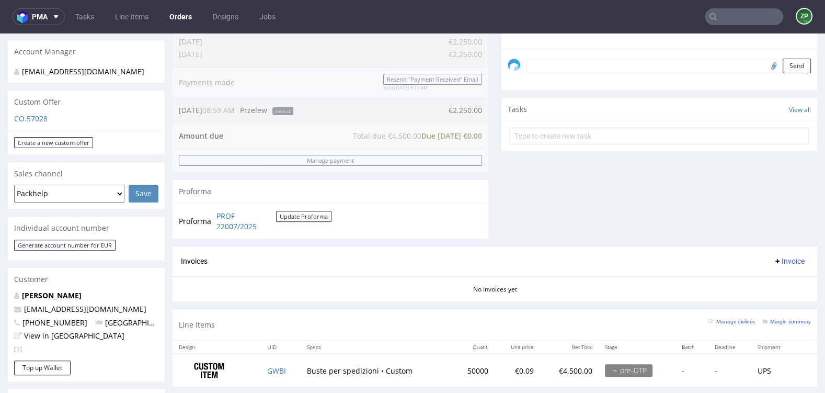
click at [725, 13] on input "text" at bounding box center [744, 16] width 78 height 17
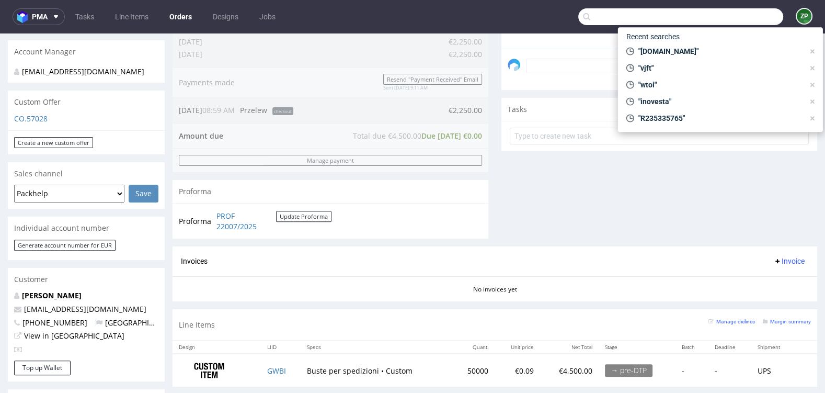
paste input "contact@mathildeidir.fr"
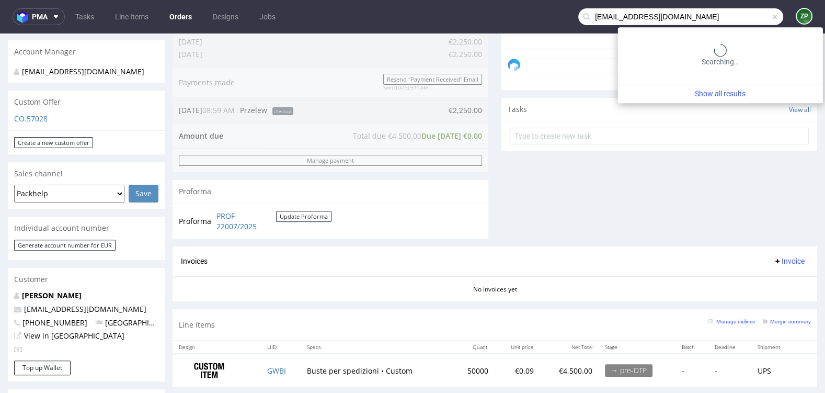
type input "contact@mathildeidir.fr"
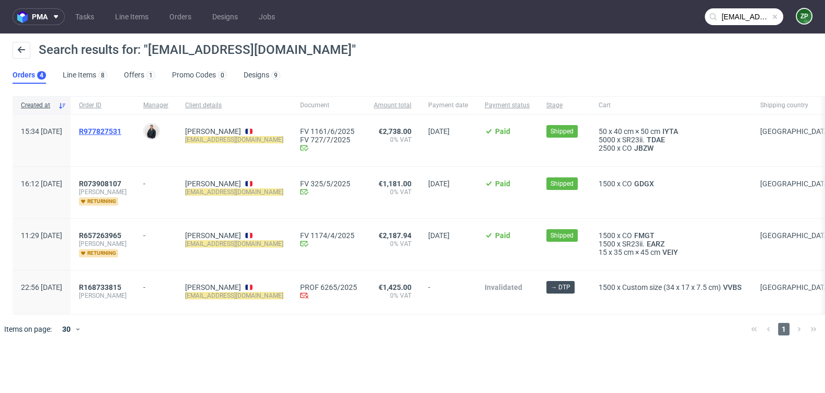
click at [121, 129] on span "R977827531" at bounding box center [100, 131] width 42 height 8
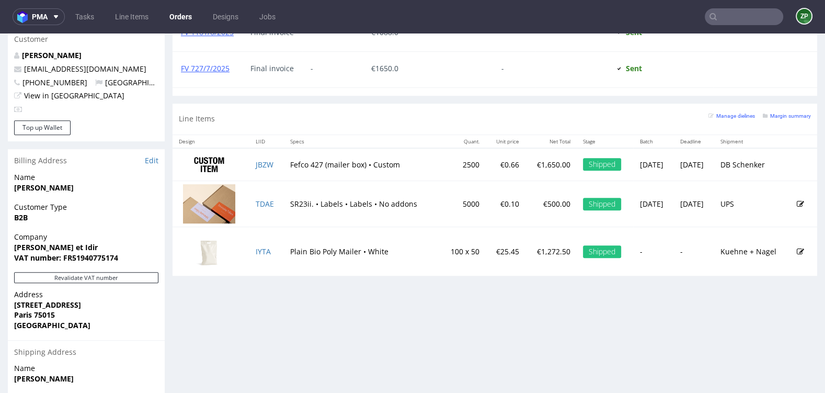
scroll to position [549, 0]
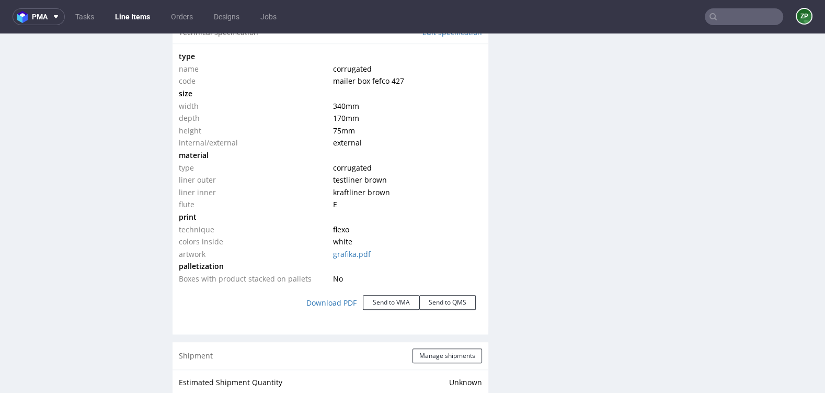
scroll to position [1010, 0]
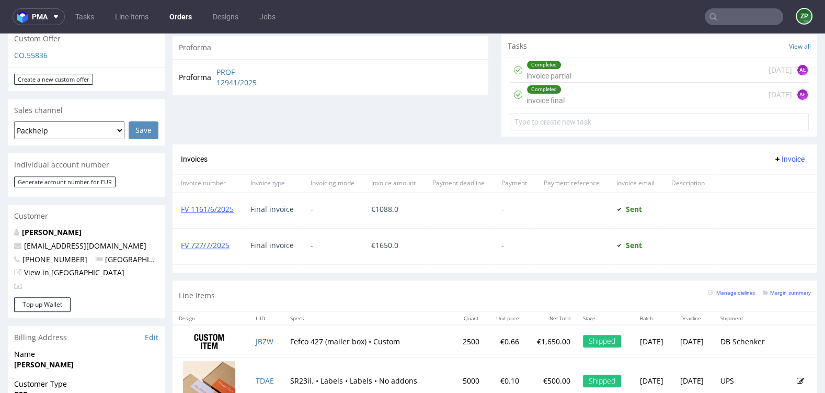
scroll to position [374, 0]
type input "contact@mathildeidir.fr"
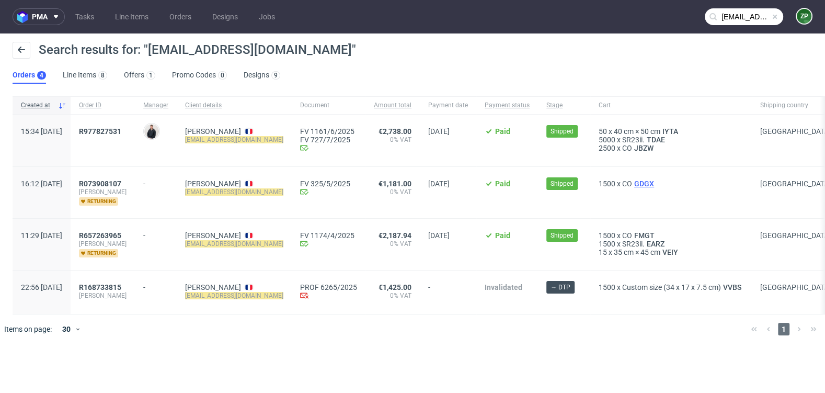
click at [632, 179] on span "GDGX" at bounding box center [644, 183] width 24 height 8
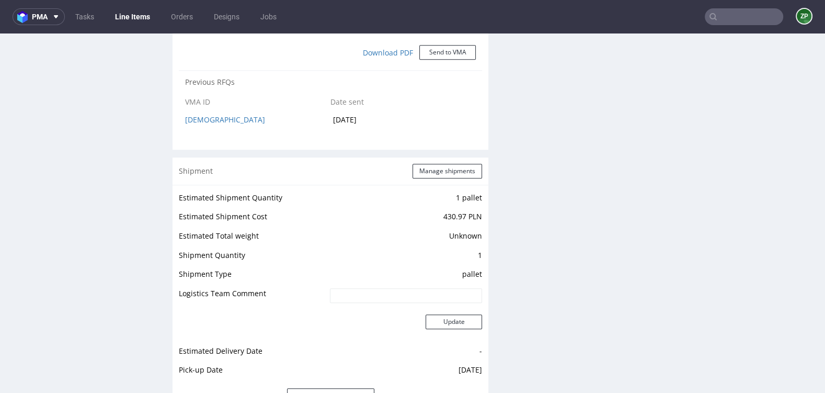
scroll to position [988, 0]
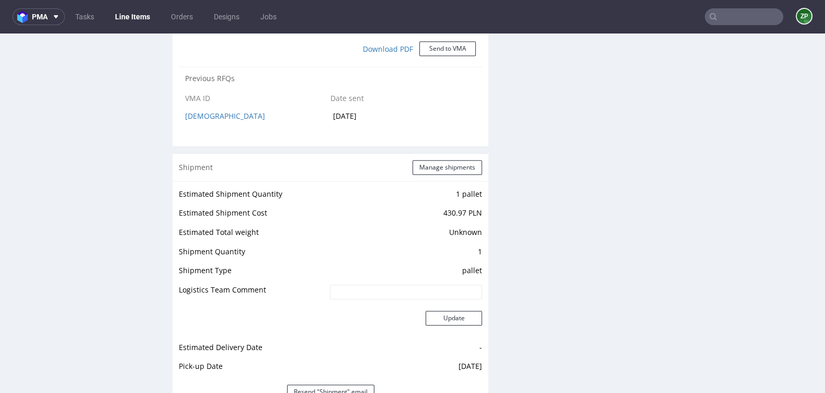
type input "contact@mathildeidir.fr"
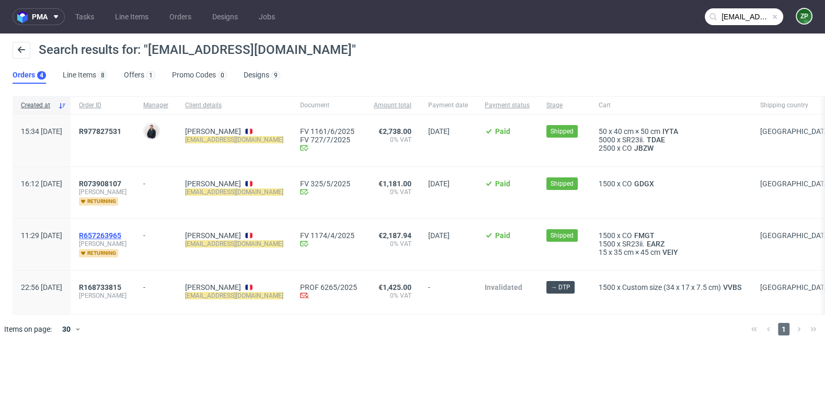
click at [121, 233] on span "R657263965" at bounding box center [100, 235] width 42 height 8
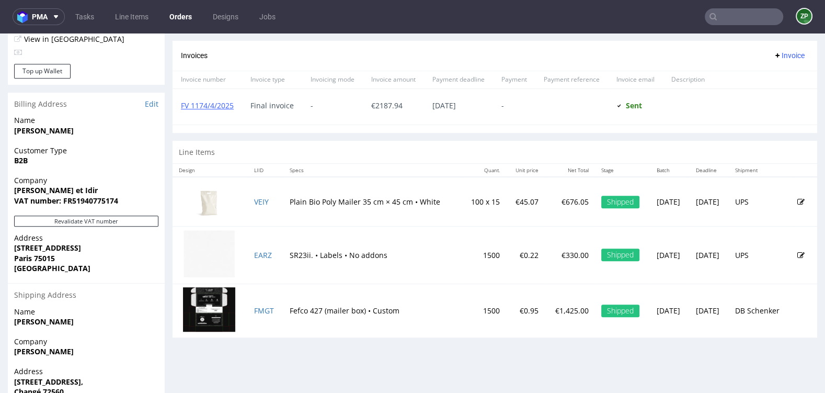
scroll to position [436, 0]
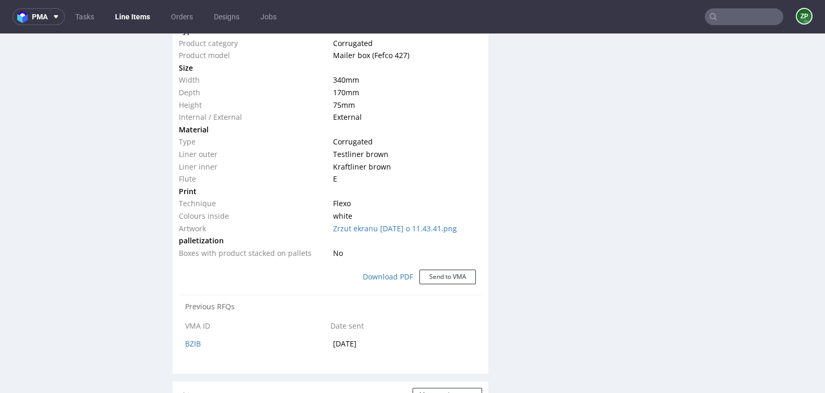
scroll to position [796, 0]
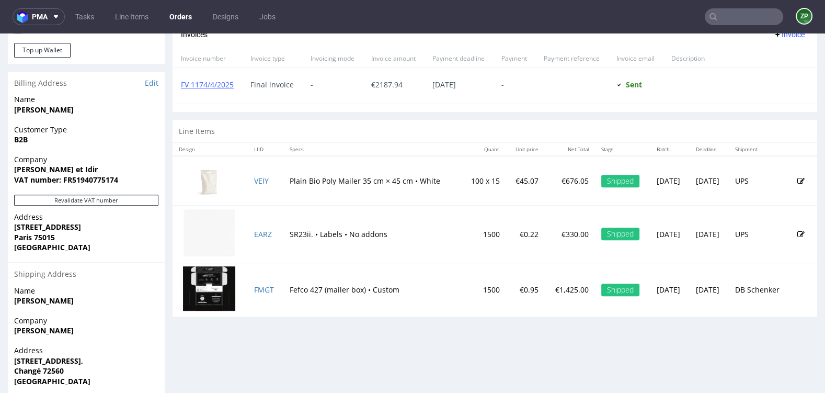
scroll to position [492, 0]
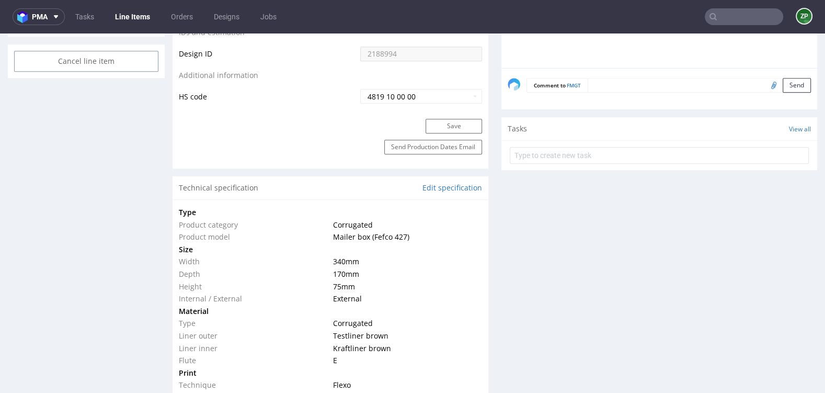
scroll to position [613, 0]
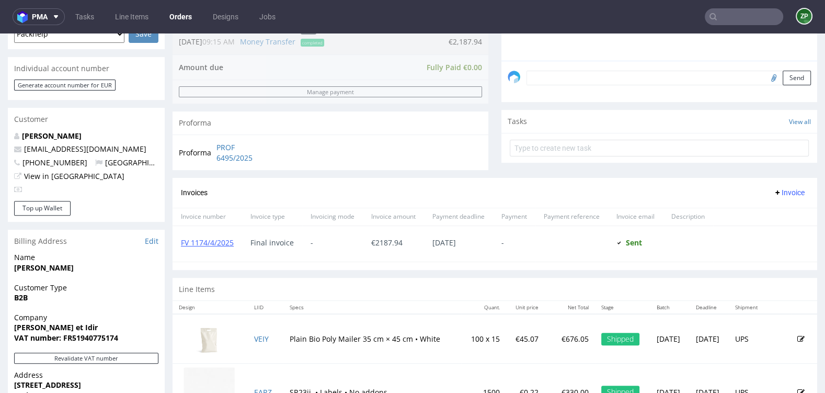
scroll to position [492, 0]
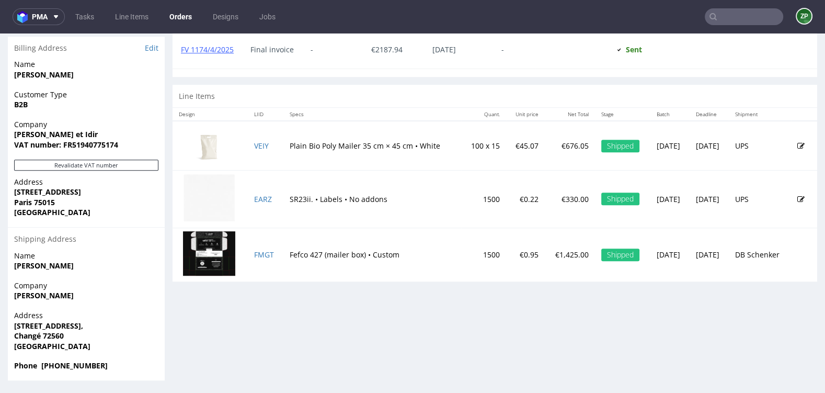
type input "contact@mathildeidir.fr"
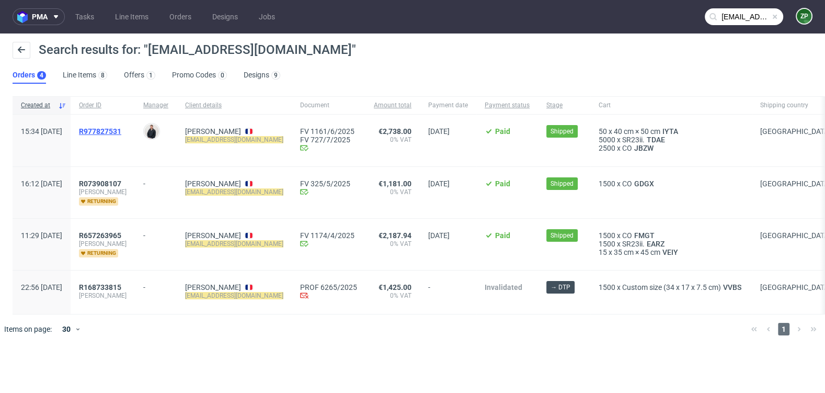
click at [121, 131] on span "R977827531" at bounding box center [100, 131] width 42 height 8
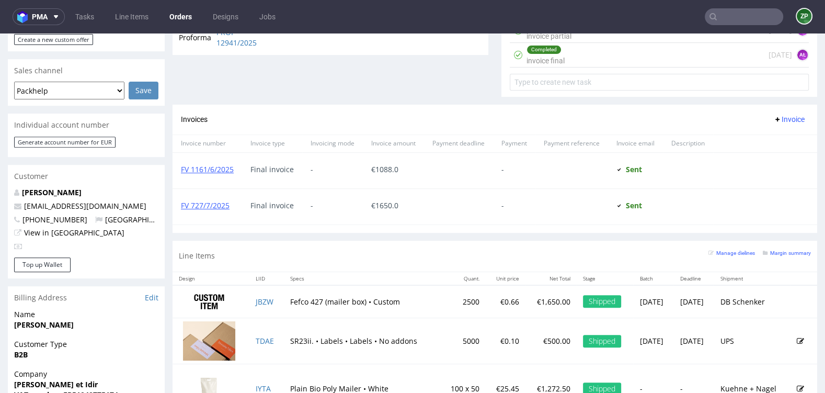
scroll to position [432, 0]
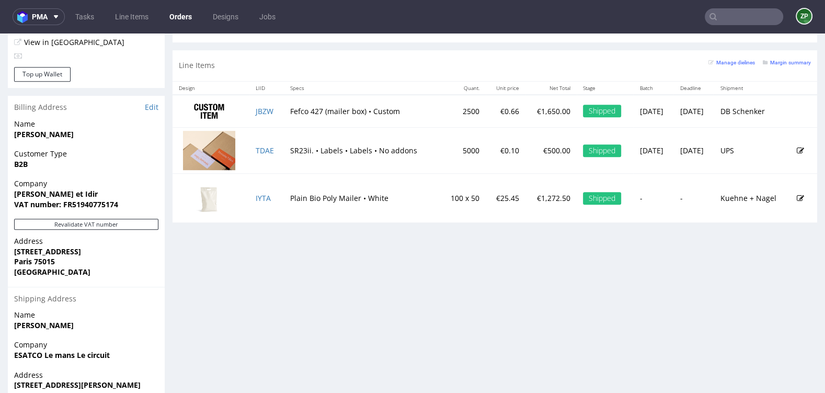
scroll to position [605, 0]
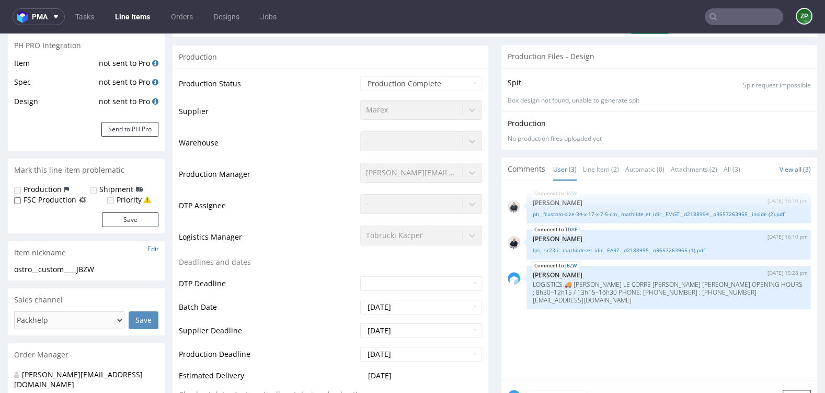
scroll to position [184, 0]
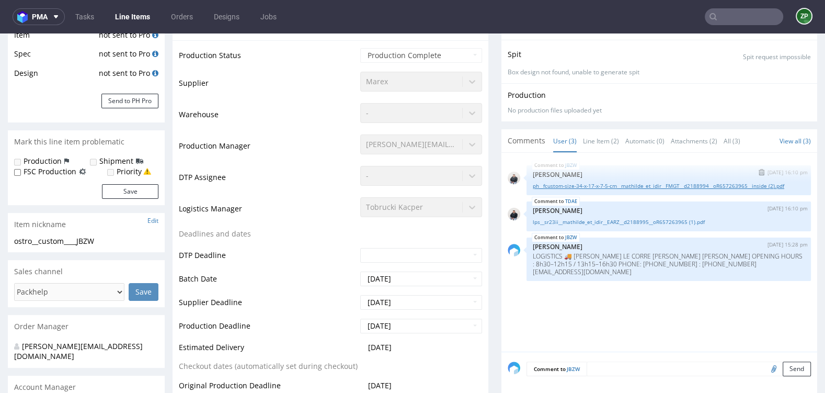
click at [584, 184] on link "ph__fcustom-size-34-x-17-x-7-5-cm__mathilde_et_idir__FMGT__d2188994__oR65726396…" at bounding box center [669, 186] width 272 height 8
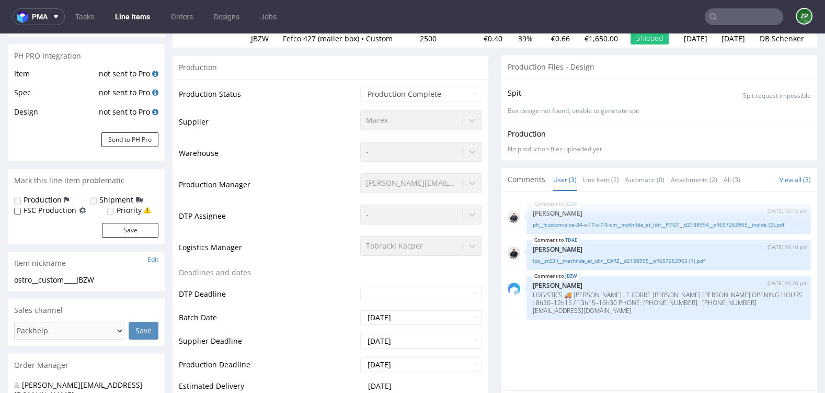
scroll to position [0, 0]
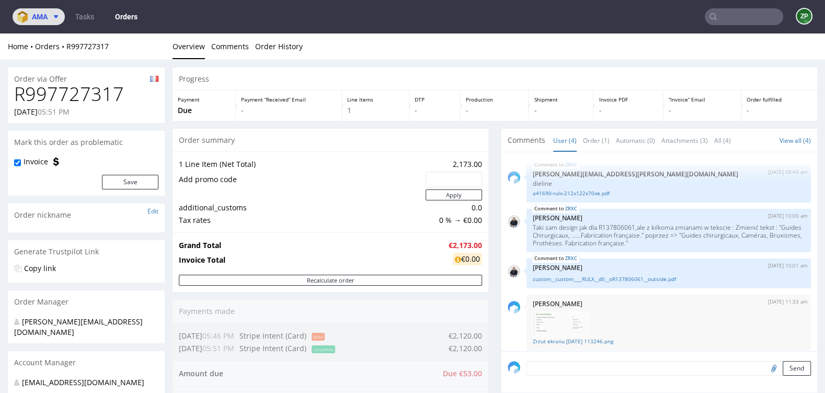
click at [50, 14] on span at bounding box center [54, 17] width 13 height 8
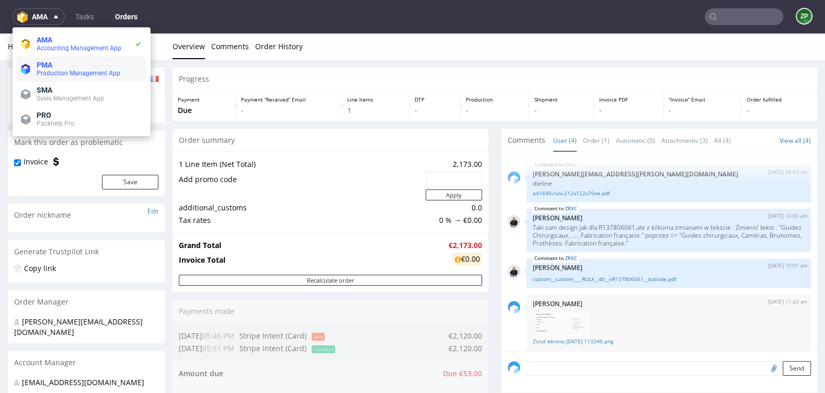
click at [52, 63] on span "PMA" at bounding box center [45, 65] width 16 height 8
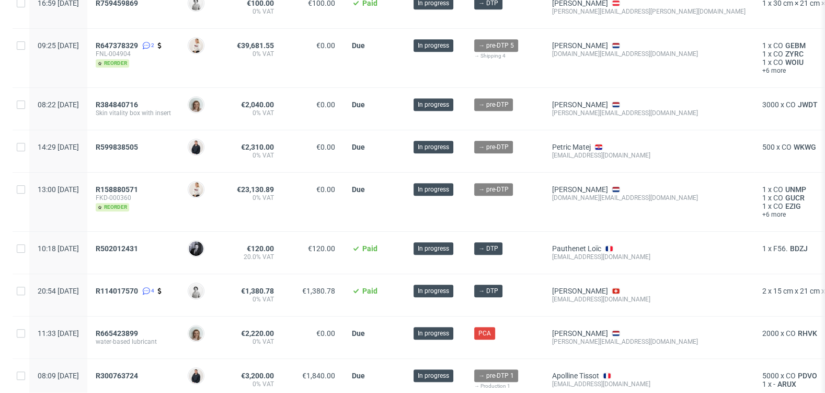
scroll to position [685, 0]
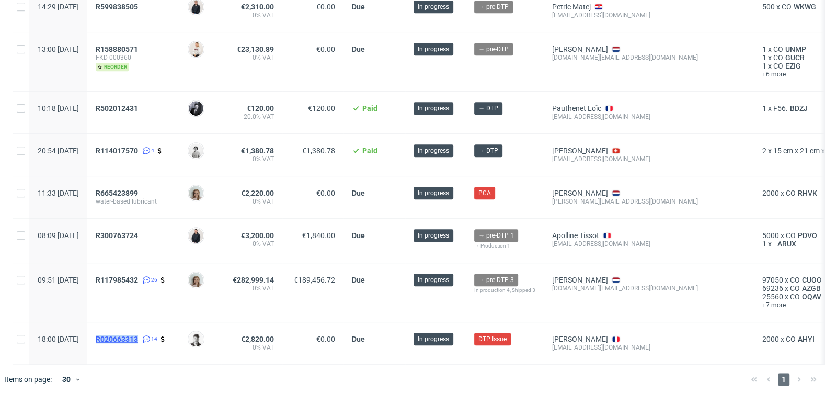
click at [138, 335] on span "R020663313" at bounding box center [117, 339] width 42 height 8
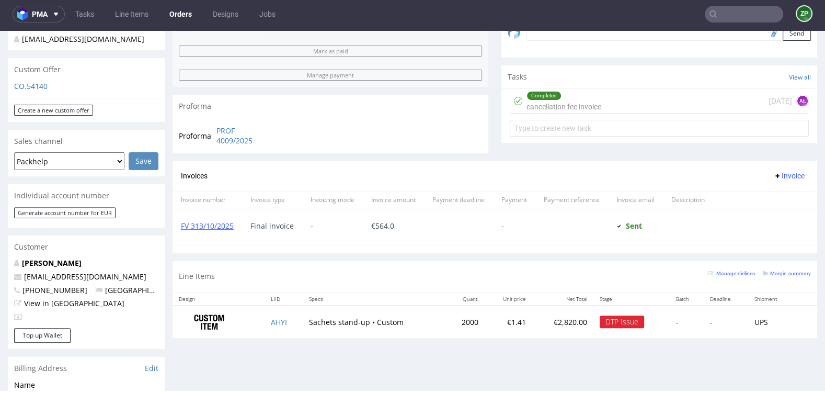
scroll to position [342, 0]
click at [605, 97] on div "Completed cancellation fee invoice [DATE] AŁ" at bounding box center [659, 100] width 299 height 25
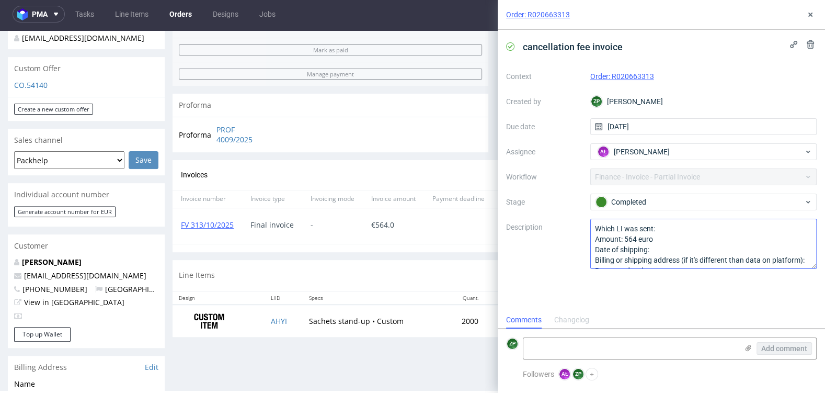
scroll to position [21, 0]
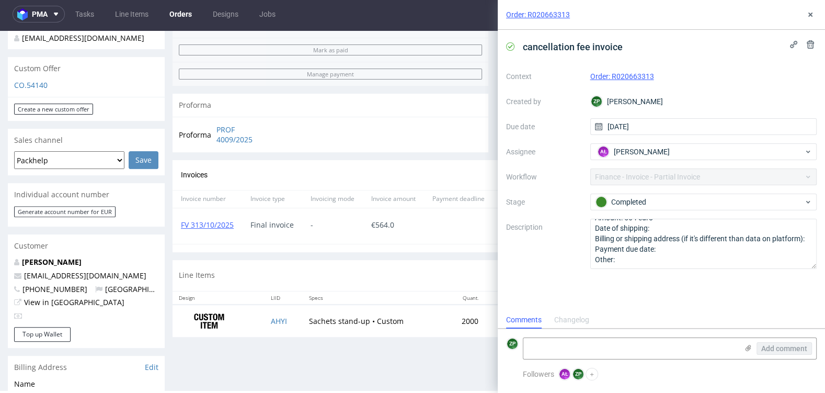
click at [357, 278] on div "Line Items Manage dielines Margin summary" at bounding box center [495, 275] width 645 height 31
click at [197, 223] on link "FV 313/10/2025" at bounding box center [207, 225] width 53 height 10
click at [808, 10] on icon at bounding box center [810, 14] width 8 height 8
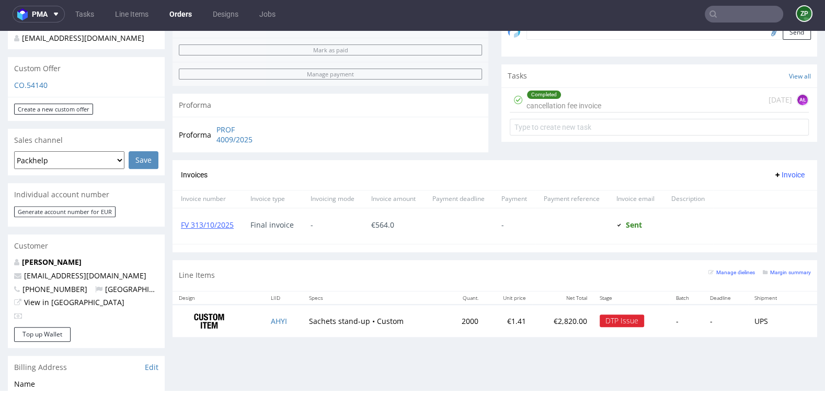
click at [745, 17] on input "text" at bounding box center [744, 14] width 78 height 17
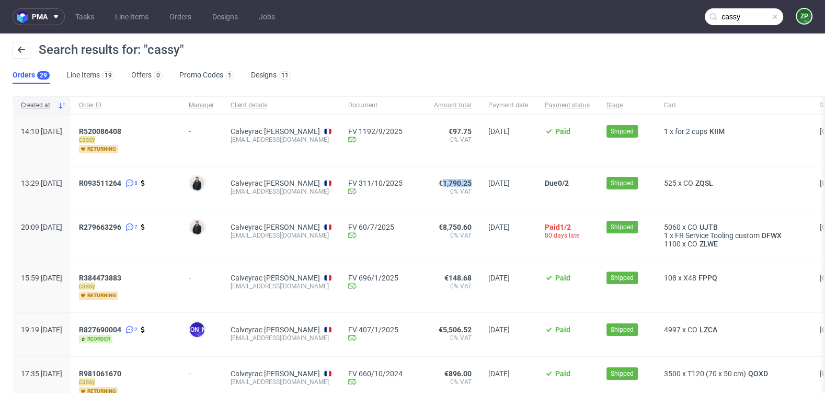
copy span "1,790.25"
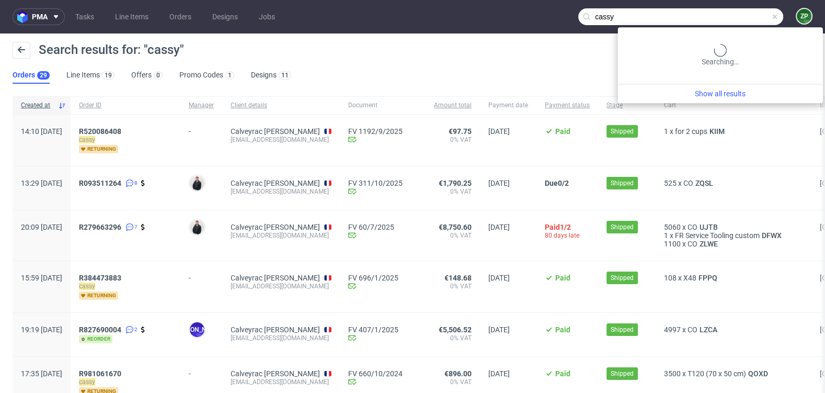
click at [716, 19] on input "cassy" at bounding box center [680, 16] width 205 height 17
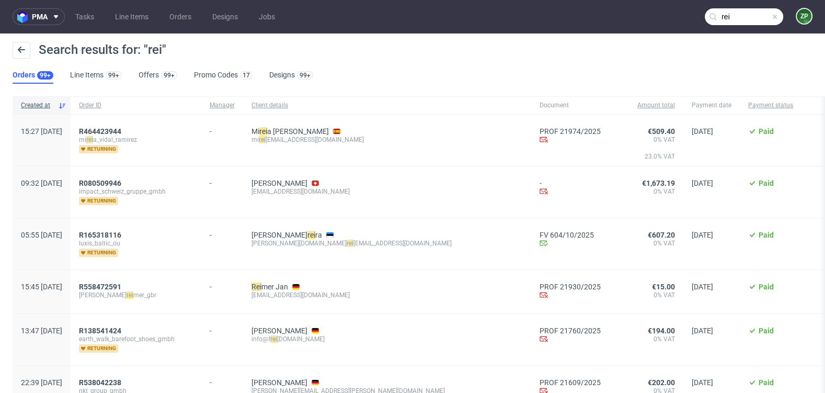
click at [747, 12] on input "rei" at bounding box center [744, 16] width 78 height 17
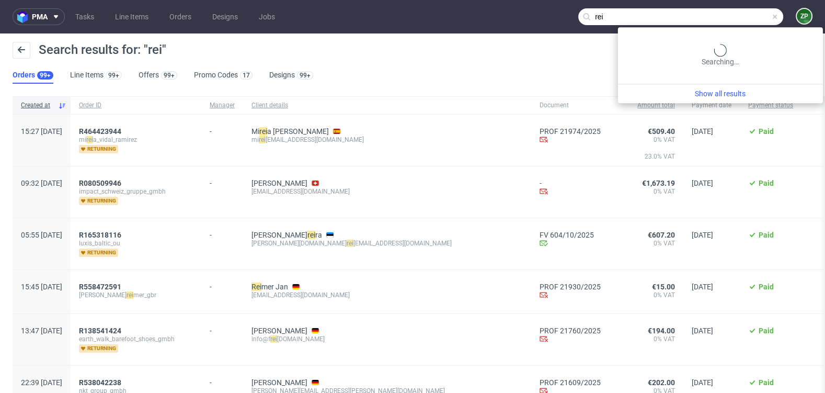
click at [704, 22] on input "rei" at bounding box center [680, 16] width 205 height 17
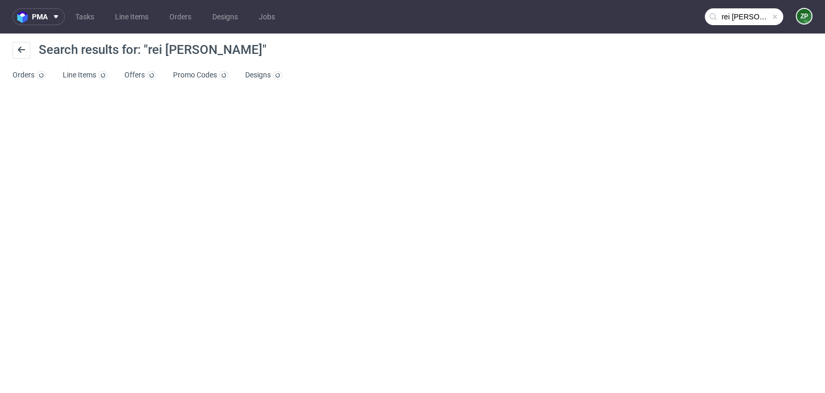
click at [743, 20] on input "rei [PERSON_NAME]" at bounding box center [744, 16] width 78 height 17
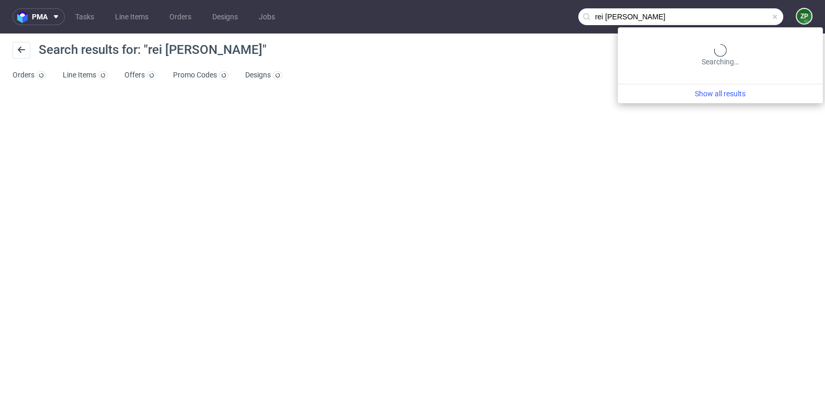
click at [709, 18] on input "rei [PERSON_NAME]" at bounding box center [680, 16] width 205 height 17
click at [732, 19] on input "rei [PERSON_NAME]" at bounding box center [680, 16] width 205 height 17
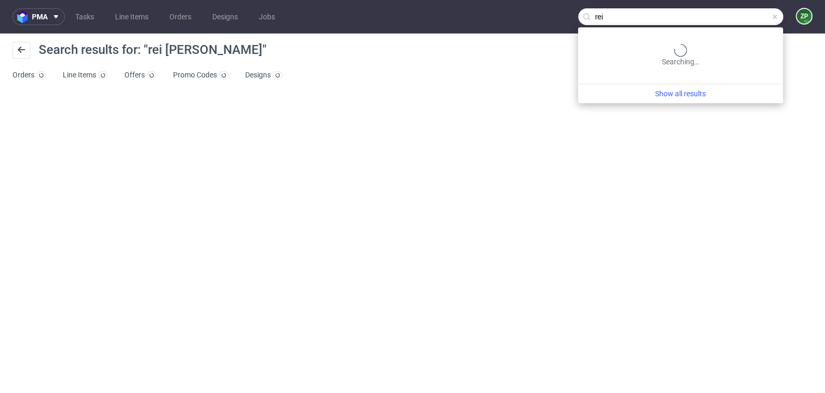
type input "rei"
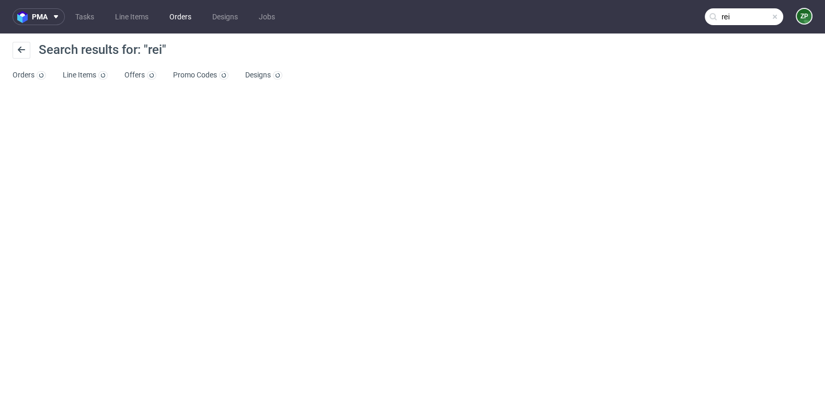
click at [194, 15] on link "Orders" at bounding box center [180, 16] width 35 height 17
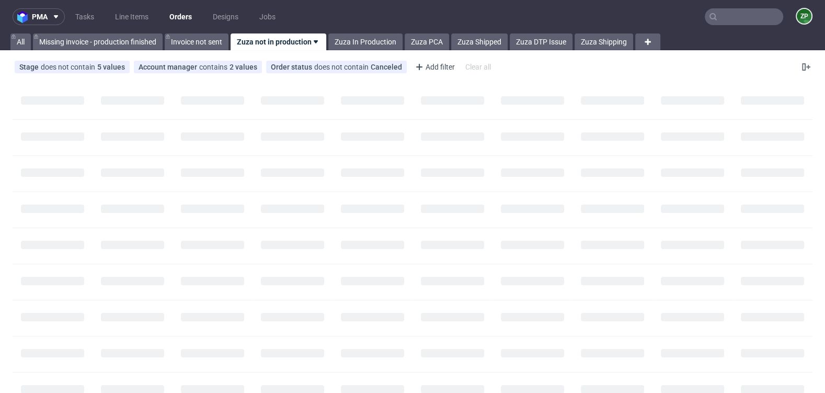
click at [754, 14] on input "text" at bounding box center [744, 16] width 78 height 17
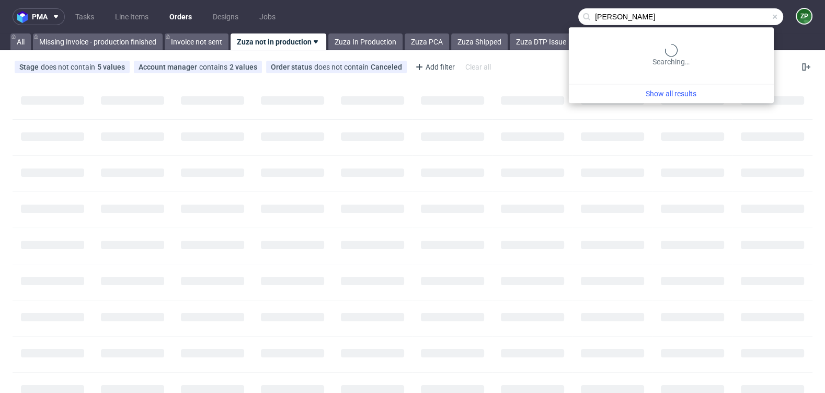
type input "[PERSON_NAME]"
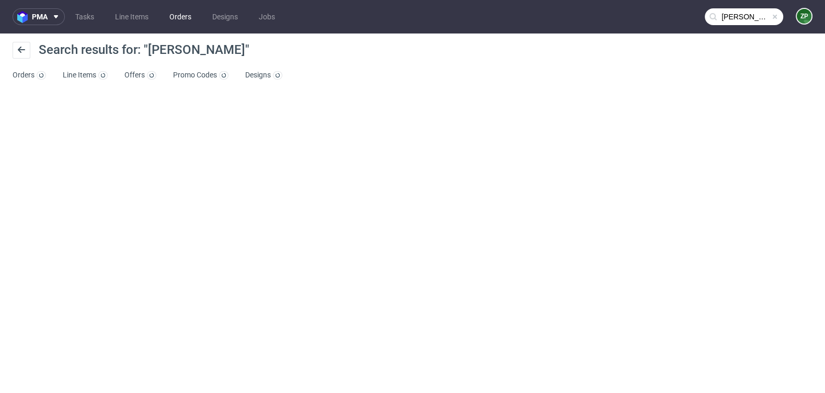
click at [184, 16] on link "Orders" at bounding box center [180, 16] width 35 height 17
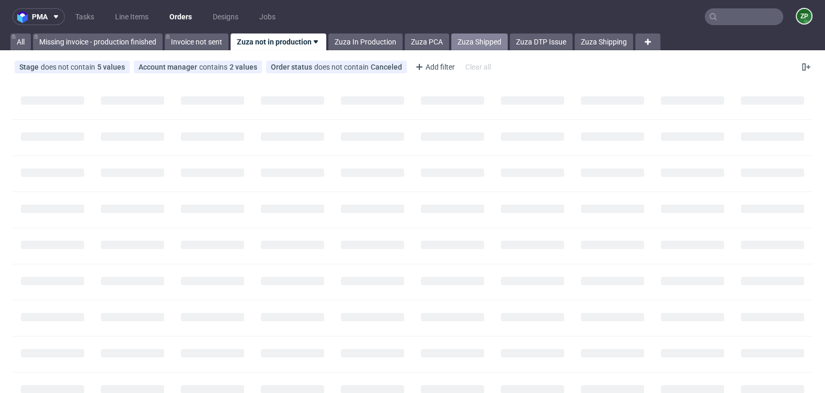
click at [473, 47] on link "Zuza Shipped" at bounding box center [479, 41] width 56 height 17
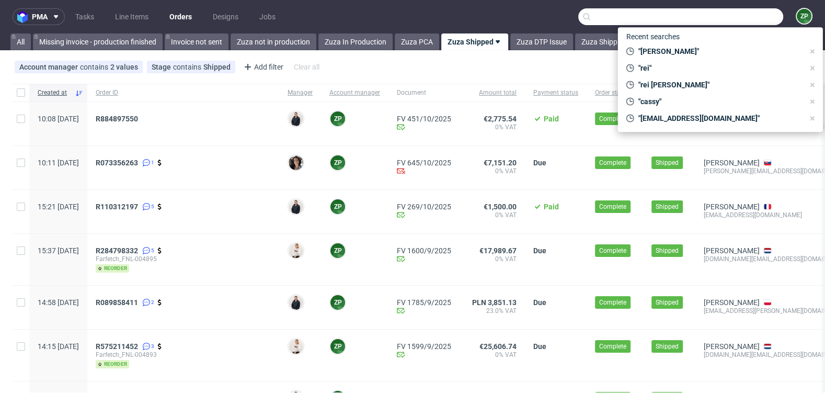
click at [752, 18] on input "text" at bounding box center [680, 16] width 205 height 17
paste input "rei.matsuoka@matchasome.com"
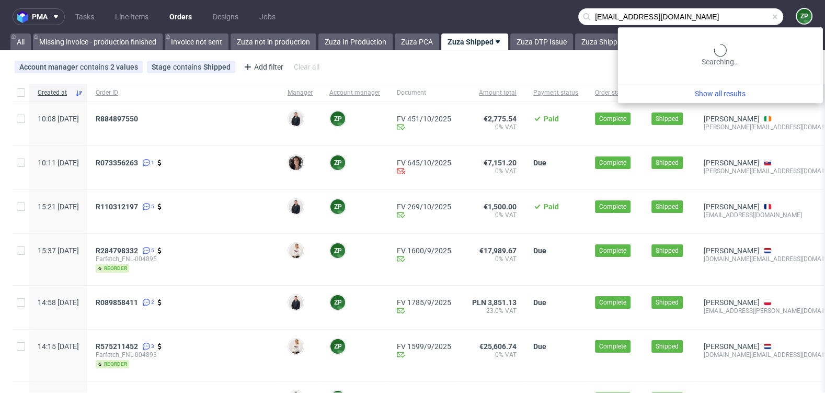
type input "rei.matsuoka@matchasome.com"
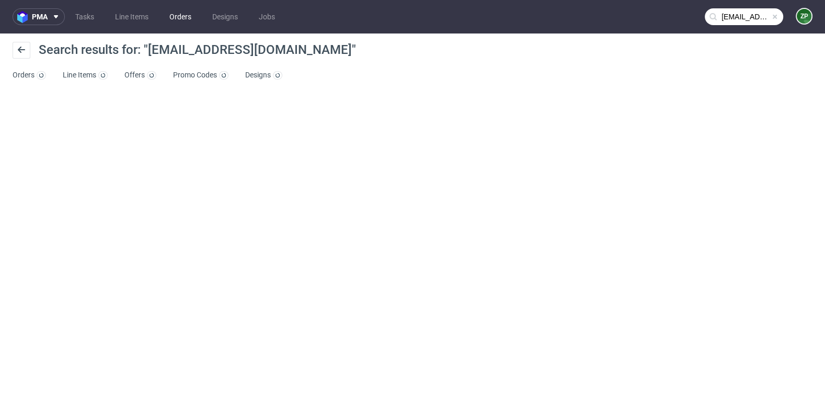
click at [179, 13] on link "Orders" at bounding box center [180, 16] width 35 height 17
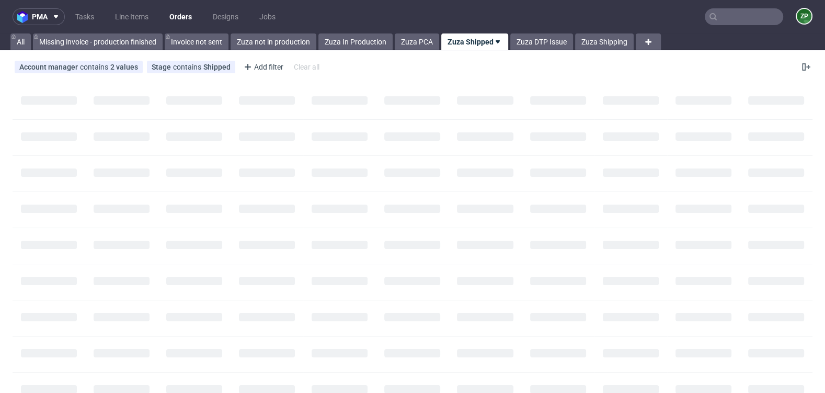
click at [717, 18] on input "text" at bounding box center [744, 16] width 78 height 17
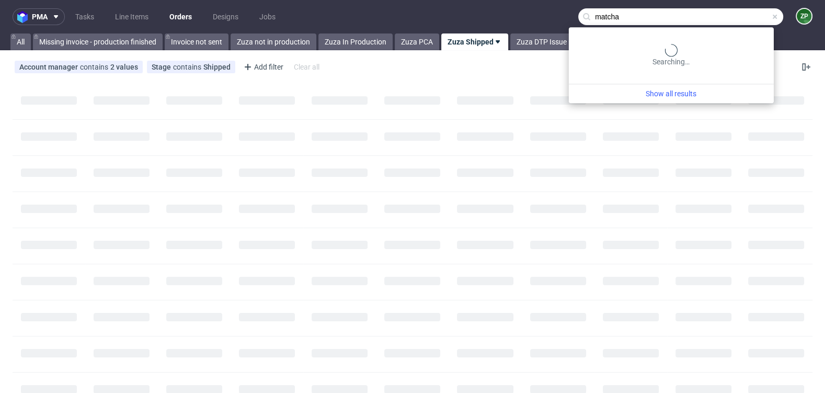
type input "matcha"
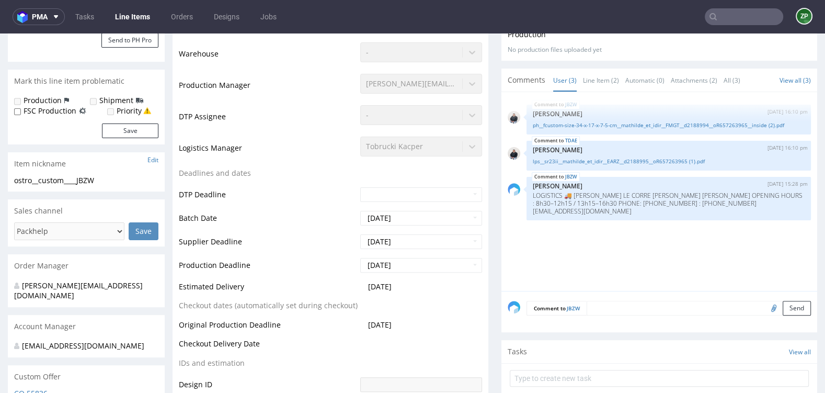
scroll to position [247, 0]
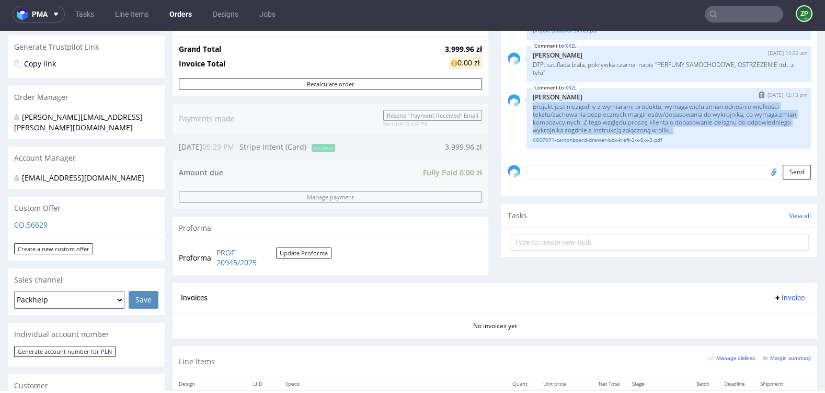
scroll to position [52, 0]
copy p "projekt jest niezgodny z wymiarami produktu, wymaga wielu zmian odnośnie wielko…"
click at [652, 140] on link "6057071-cartonboard-drawer-box-kraft-3-x-9-x-3.pdf" at bounding box center [669, 141] width 272 height 8
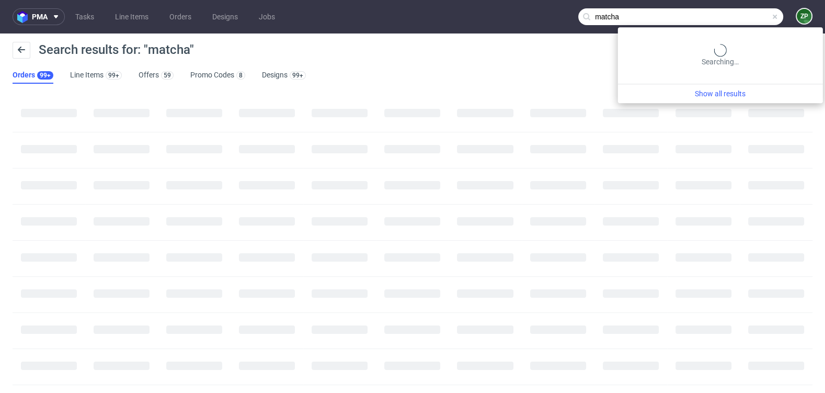
click at [740, 16] on input "matcha" at bounding box center [680, 16] width 205 height 17
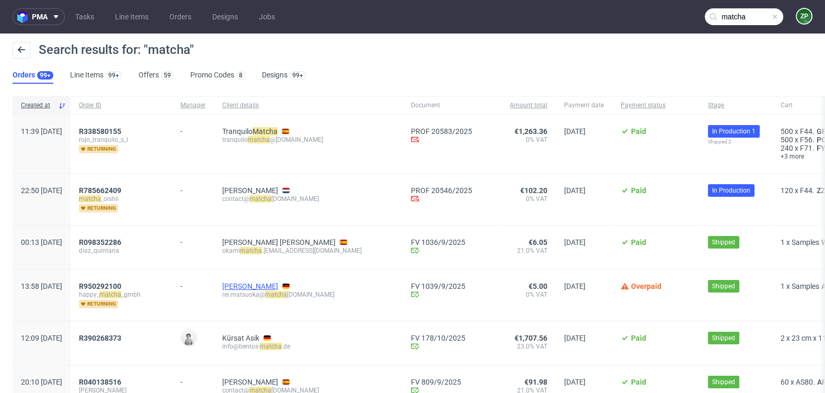
click at [259, 282] on link "Rei Matsuoka" at bounding box center [250, 286] width 56 height 8
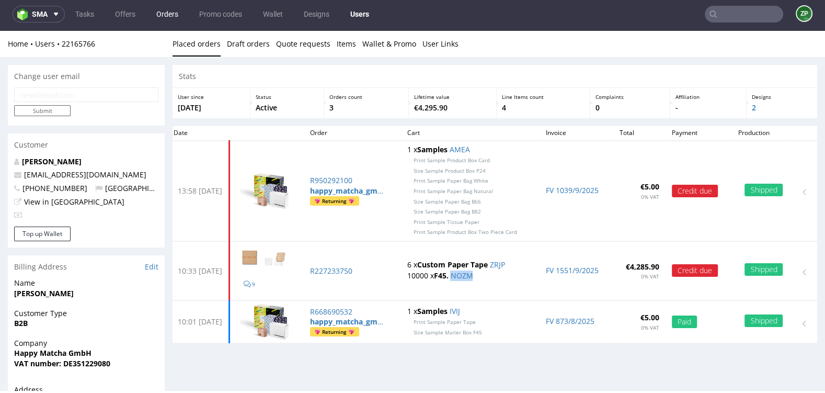
click at [165, 6] on link "Orders" at bounding box center [167, 14] width 35 height 17
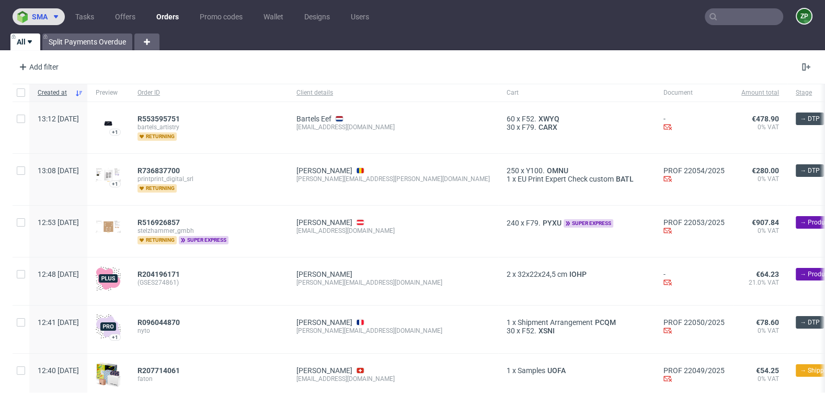
click at [32, 19] on span "sma" at bounding box center [40, 16] width 16 height 7
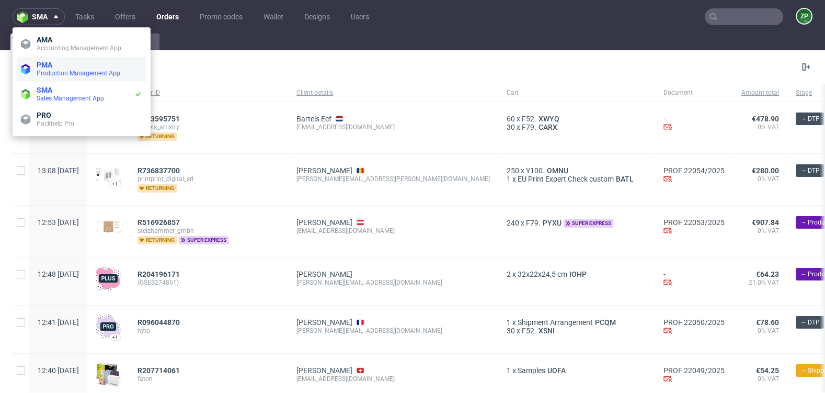
click at [42, 60] on li "PMA Production Management App" at bounding box center [82, 68] width 130 height 25
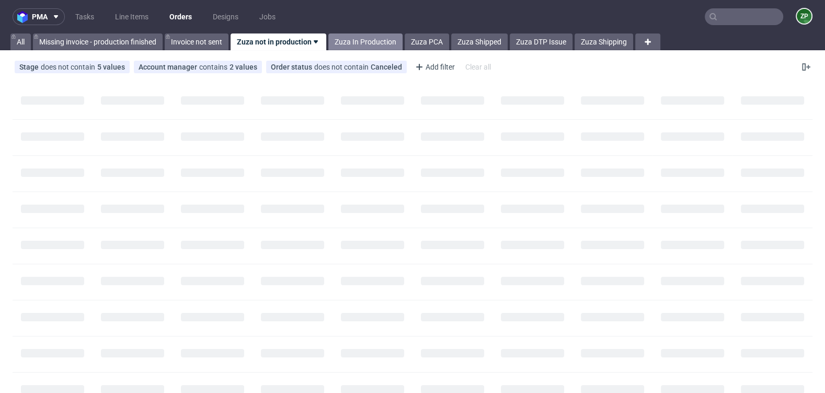
click at [358, 44] on link "Zuza In Production" at bounding box center [365, 41] width 74 height 17
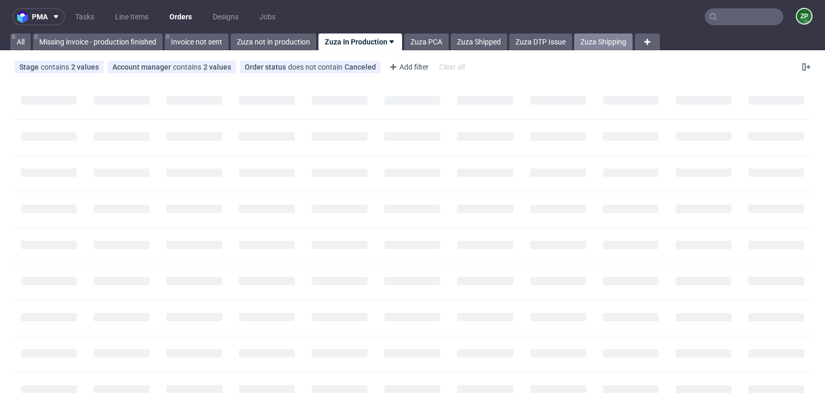
click at [611, 36] on link "Zuza Shipping" at bounding box center [603, 41] width 59 height 17
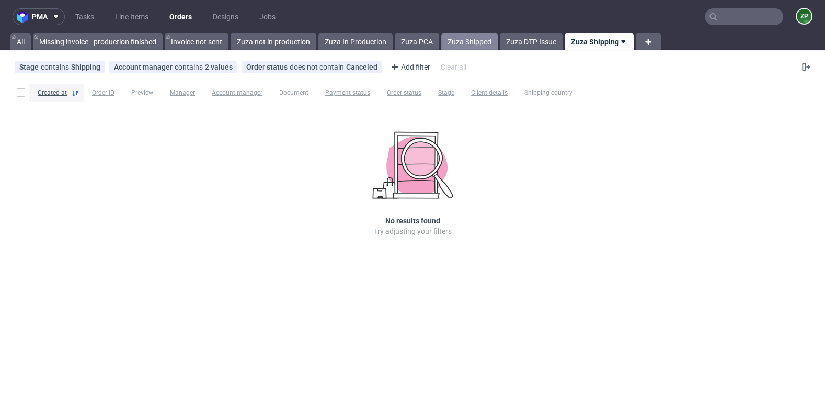
click at [456, 42] on link "Zuza Shipped" at bounding box center [469, 41] width 56 height 17
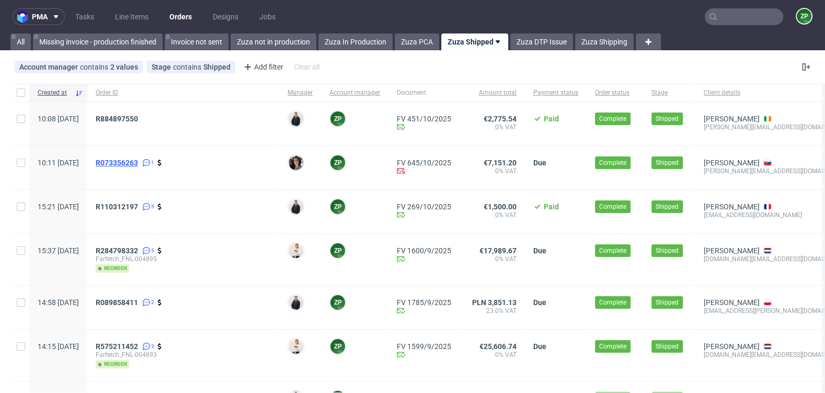
click at [138, 162] on span "R073356263" at bounding box center [117, 162] width 42 height 8
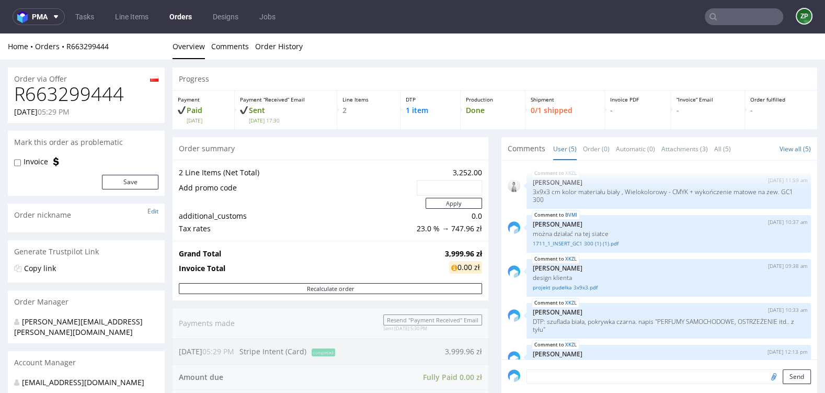
drag, startPoint x: 0, startPoint y: 0, endPoint x: 183, endPoint y: 14, distance: 183.0
click at [183, 14] on link "Orders" at bounding box center [180, 16] width 35 height 17
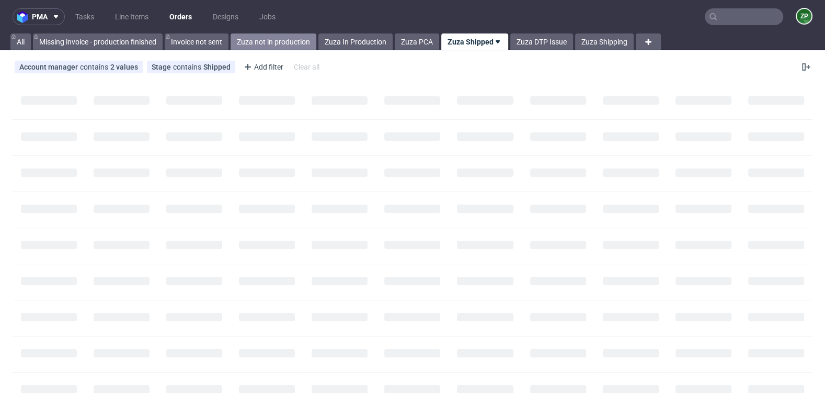
click at [289, 38] on link "Zuza not in production" at bounding box center [274, 41] width 86 height 17
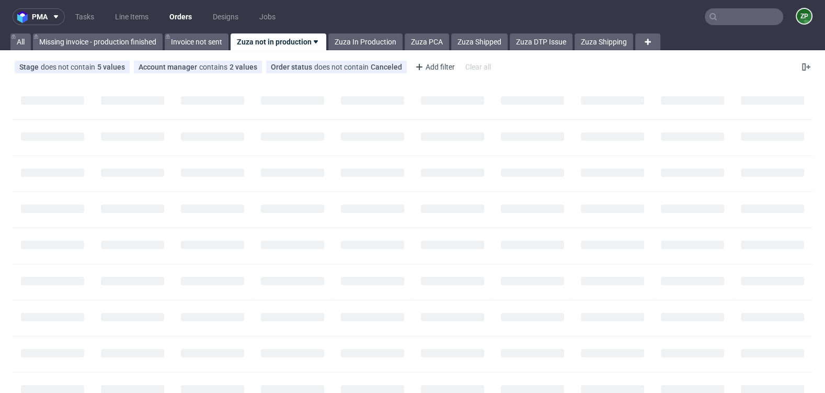
click at [295, 41] on link "Zuza not in production" at bounding box center [279, 41] width 96 height 17
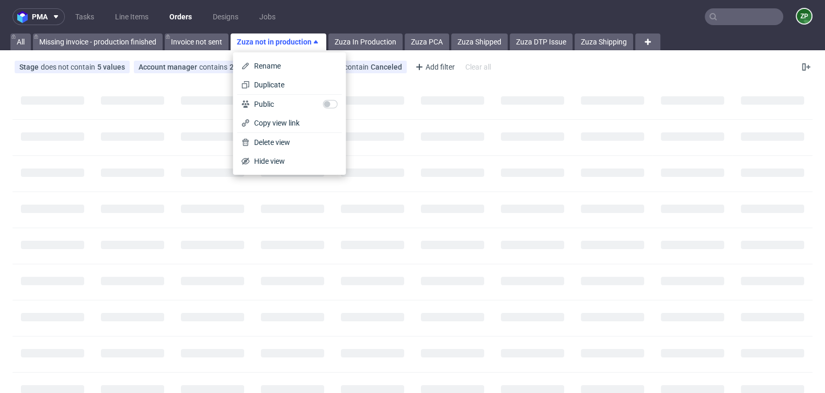
click at [295, 41] on link "Zuza not in production" at bounding box center [279, 41] width 96 height 17
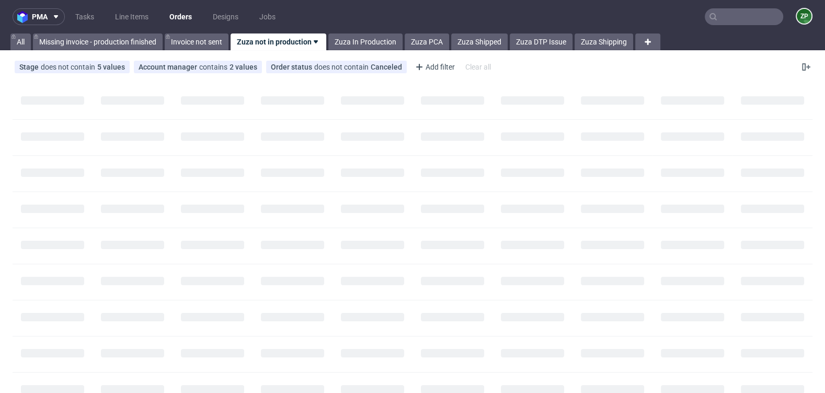
click at [274, 58] on div "Stage does not contain 5 values In production, Prod Issue, Production, +2 more …" at bounding box center [412, 66] width 825 height 25
click at [261, 44] on link "Zuza not in production" at bounding box center [279, 41] width 96 height 17
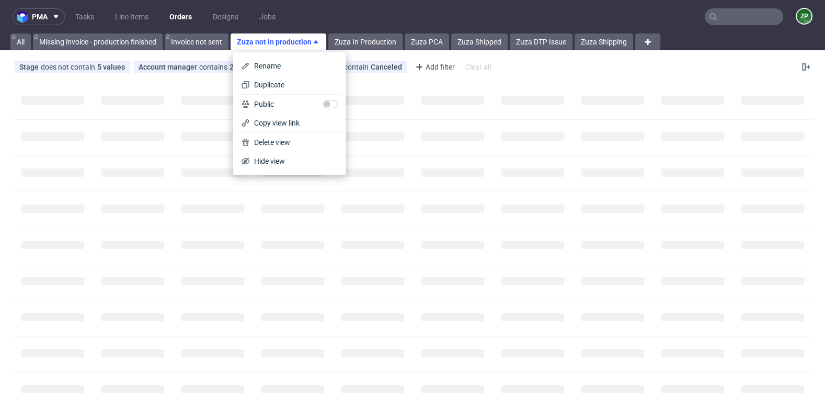
click at [261, 44] on link "Zuza not in production" at bounding box center [279, 41] width 96 height 17
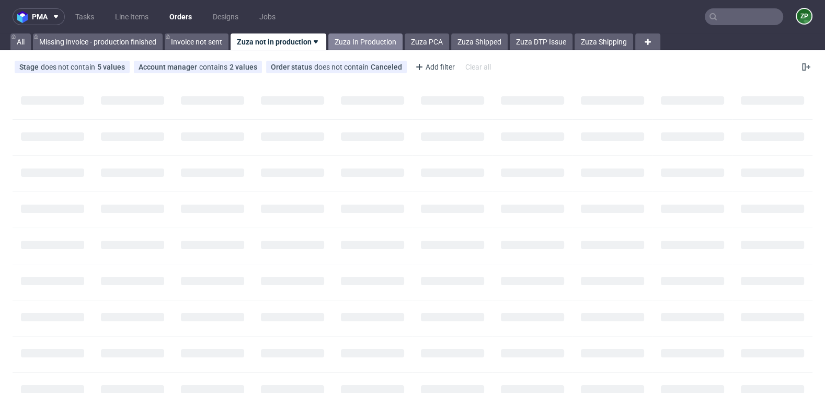
click at [354, 40] on link "Zuza In Production" at bounding box center [365, 41] width 74 height 17
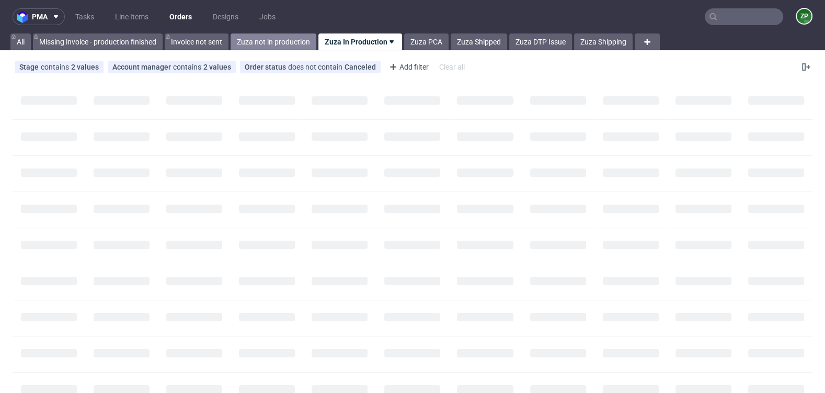
click at [253, 39] on link "Zuza not in production" at bounding box center [274, 41] width 86 height 17
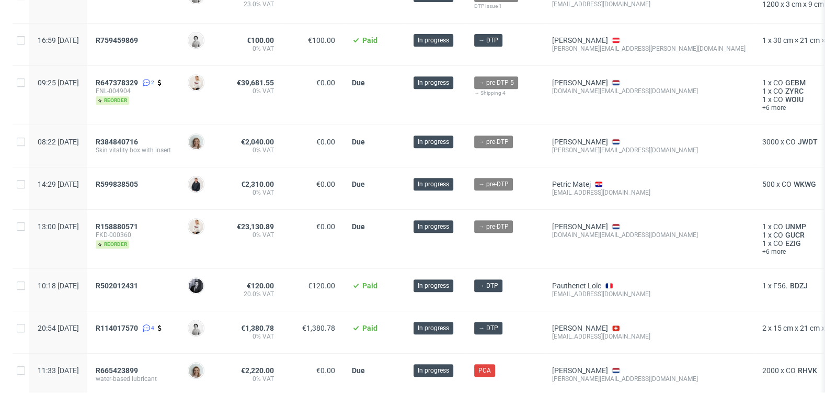
scroll to position [505, 0]
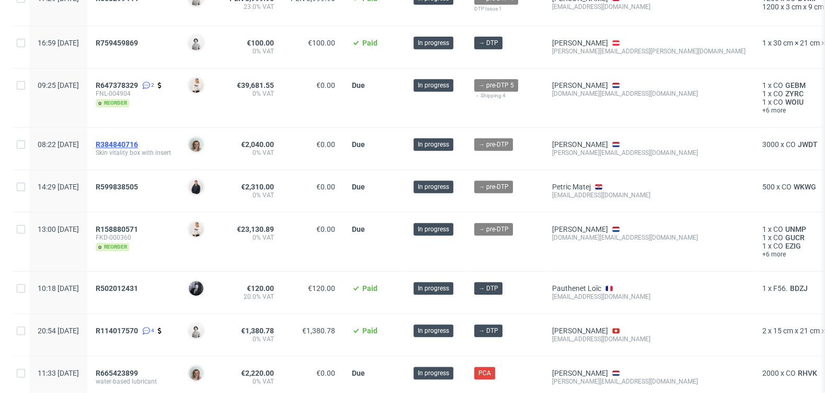
click at [138, 140] on span "R384840716" at bounding box center [117, 144] width 42 height 8
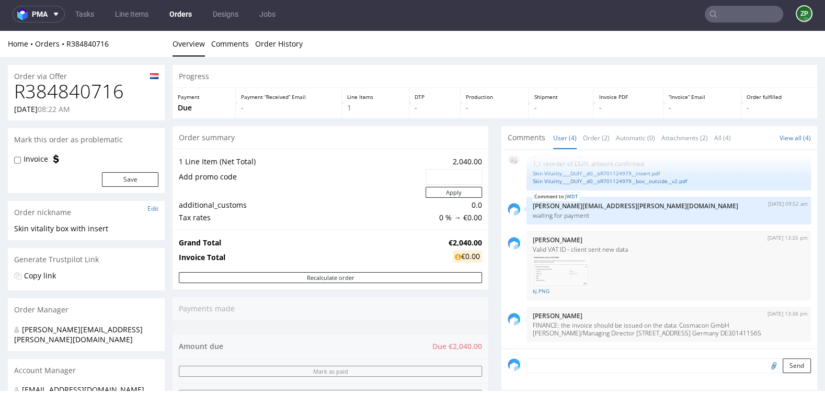
click at [191, 15] on link "Orders" at bounding box center [180, 14] width 35 height 17
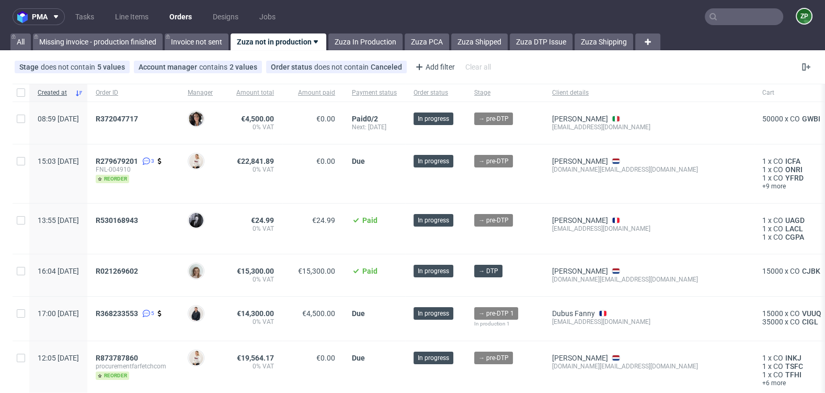
click at [731, 16] on input "text" at bounding box center [744, 16] width 78 height 17
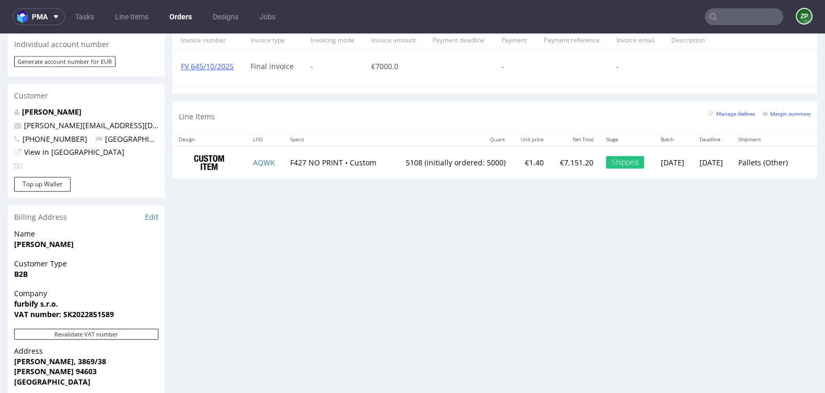
scroll to position [495, 0]
